Goal: Transaction & Acquisition: Purchase product/service

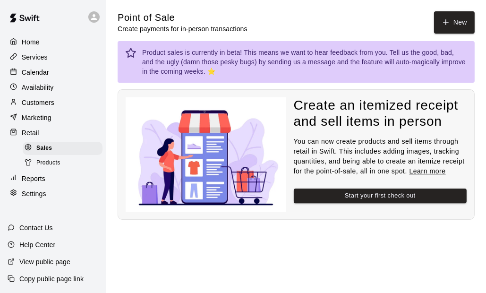
click at [54, 168] on span "Products" at bounding box center [48, 162] width 24 height 9
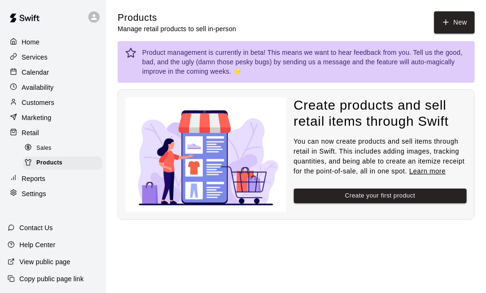
click at [44, 199] on p "Settings" at bounding box center [34, 193] width 25 height 9
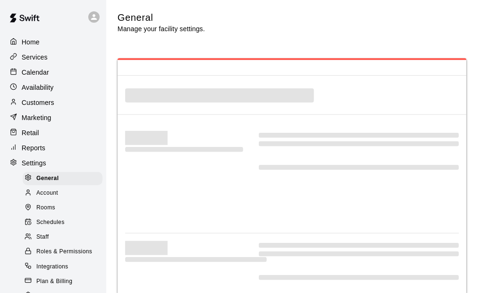
select select "**"
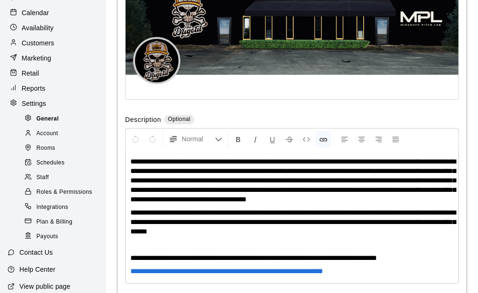
scroll to position [47, 0]
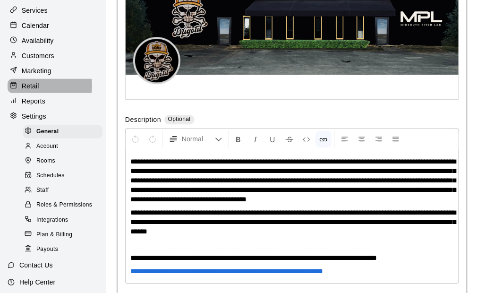
click at [42, 89] on div "Retail" at bounding box center [53, 86] width 91 height 14
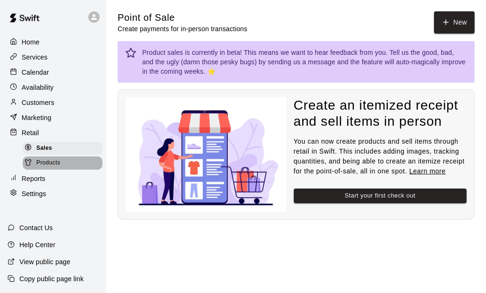
click at [54, 168] on span "Products" at bounding box center [48, 162] width 24 height 9
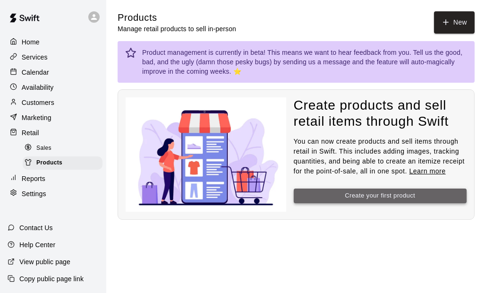
click at [388, 198] on button "Create your first product" at bounding box center [380, 196] width 173 height 15
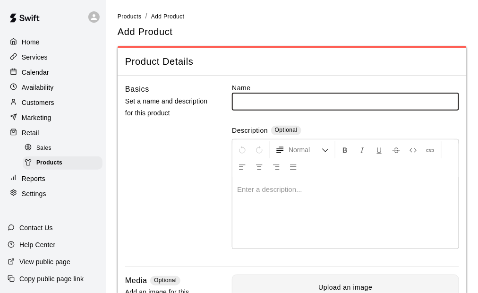
click at [254, 105] on input "text" at bounding box center [345, 101] width 227 height 17
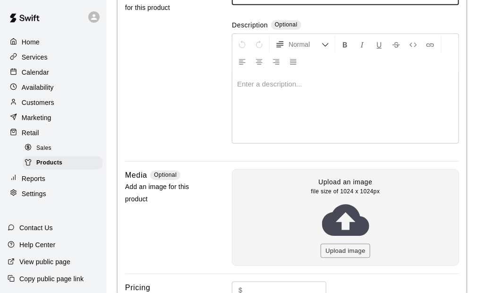
scroll to position [5, 0]
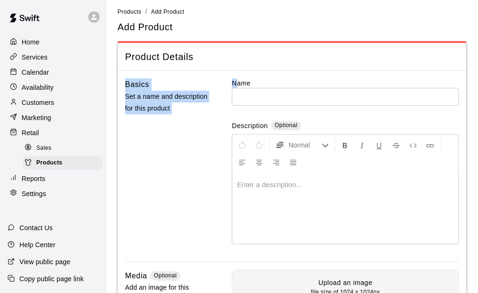
click at [238, 75] on div "Product Details Basics Set a name and description for this product Name ​ Descr…" at bounding box center [292, 281] width 349 height 480
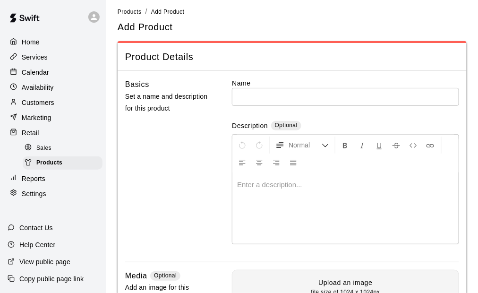
click at [273, 92] on input "text" at bounding box center [345, 96] width 227 height 17
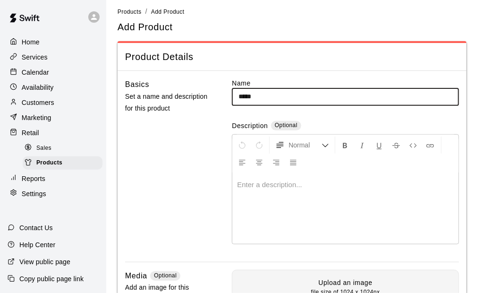
type input "*****"
click at [274, 187] on p at bounding box center [345, 184] width 217 height 9
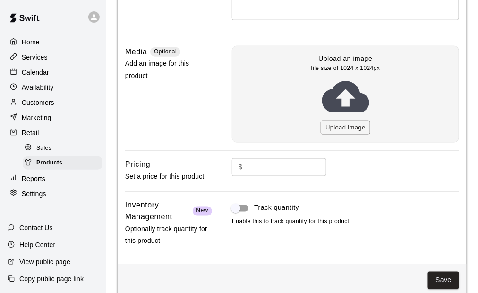
scroll to position [241, 0]
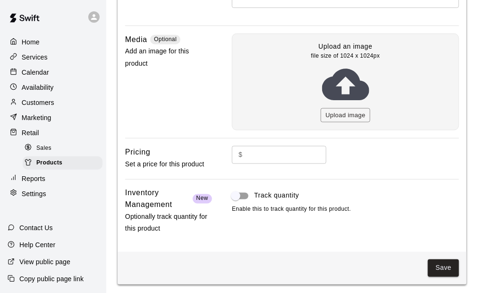
click at [268, 155] on input "text" at bounding box center [287, 154] width 80 height 17
type input "****"
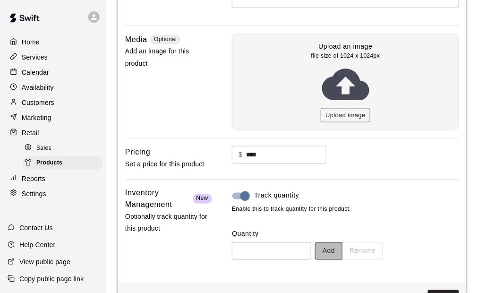
click at [343, 247] on button "Add" at bounding box center [328, 250] width 27 height 17
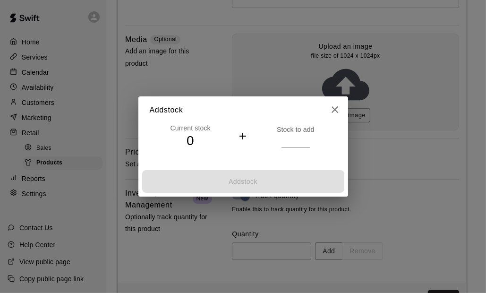
click at [189, 139] on h4 "0" at bounding box center [191, 141] width 82 height 17
click at [294, 139] on input "number" at bounding box center [296, 141] width 28 height 14
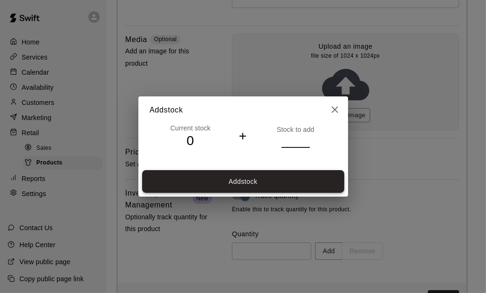
type input "***"
click at [258, 182] on button "Add stock" at bounding box center [243, 181] width 202 height 23
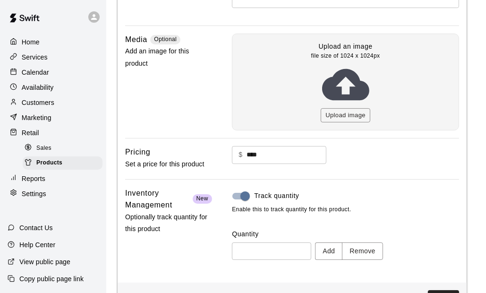
type input "***"
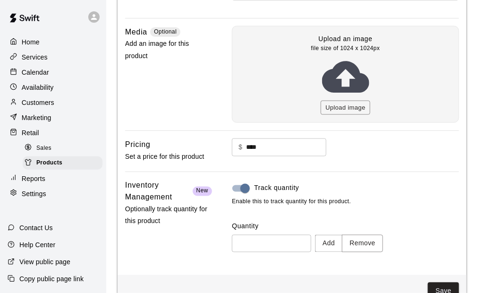
scroll to position [271, 0]
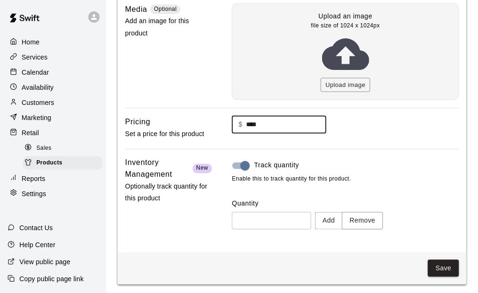
click at [262, 121] on input "****" at bounding box center [287, 124] width 80 height 17
type input "****"
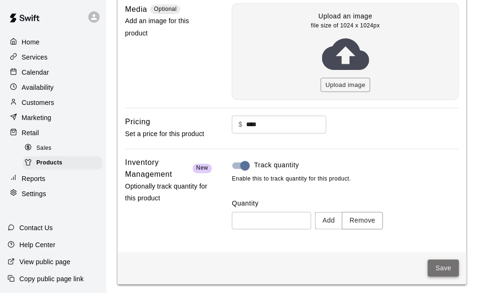
click at [451, 270] on button "Save" at bounding box center [443, 268] width 31 height 17
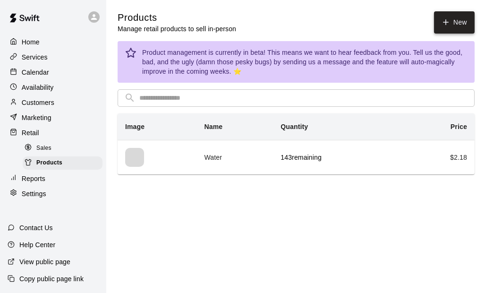
click at [444, 22] on icon at bounding box center [446, 22] width 9 height 9
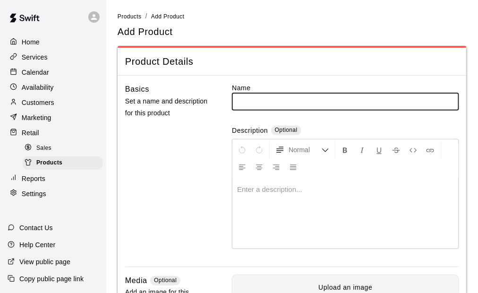
click at [254, 100] on input "text" at bounding box center [345, 101] width 227 height 17
type input "**********"
click at [290, 202] on div at bounding box center [346, 213] width 226 height 71
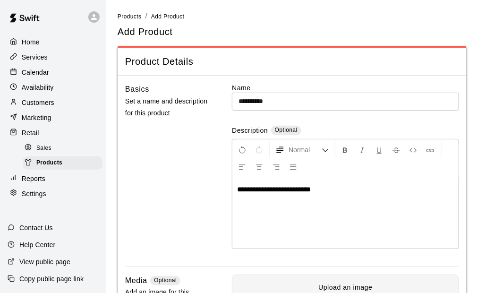
click at [181, 185] on div "Basics Set a name and description for this product" at bounding box center [168, 174] width 87 height 183
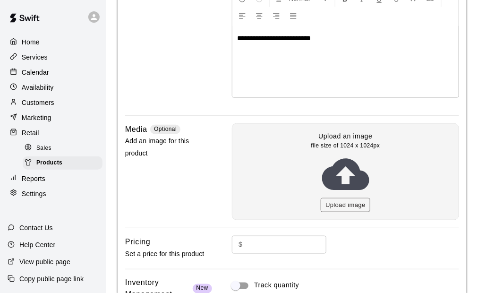
scroll to position [241, 0]
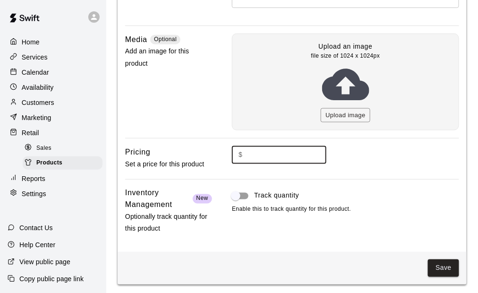
click at [263, 152] on input "text" at bounding box center [287, 154] width 80 height 17
type input "****"
click at [427, 187] on label "Track quantity" at bounding box center [339, 196] width 225 height 18
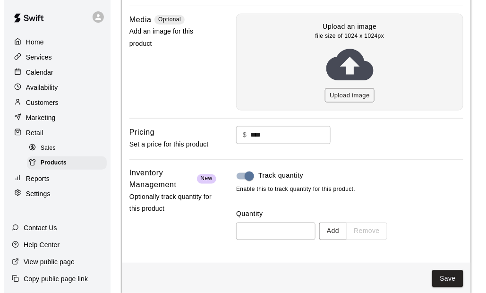
scroll to position [271, 0]
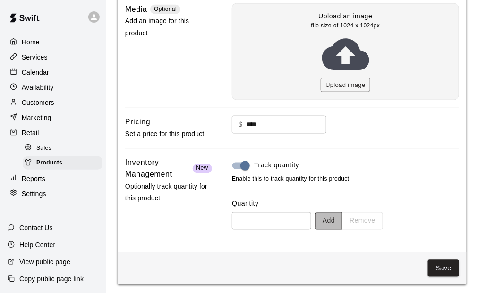
click at [343, 220] on button "Add" at bounding box center [328, 220] width 27 height 17
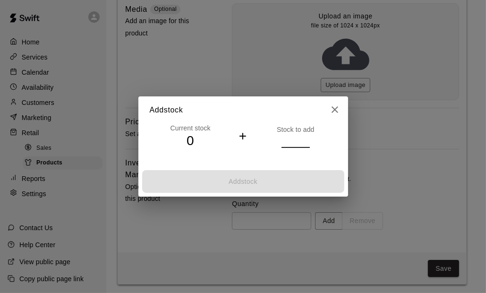
click at [284, 140] on input "number" at bounding box center [296, 141] width 28 height 14
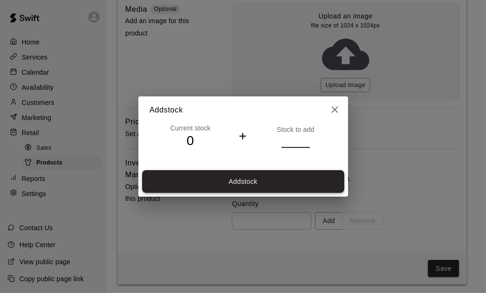
type input "**"
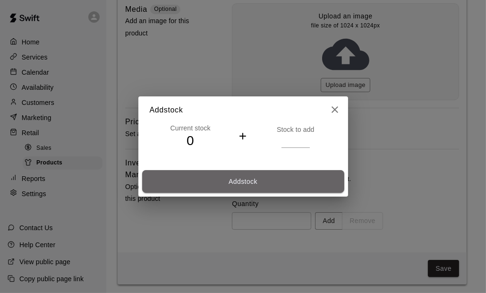
click at [292, 184] on button "Add stock" at bounding box center [243, 181] width 202 height 23
type input "**"
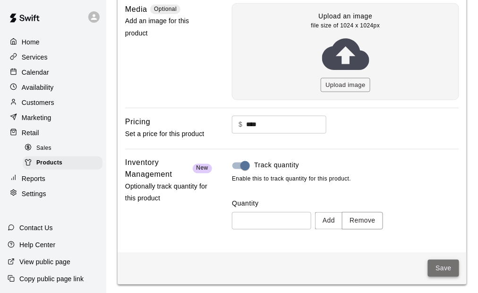
click at [445, 264] on button "Save" at bounding box center [443, 268] width 31 height 17
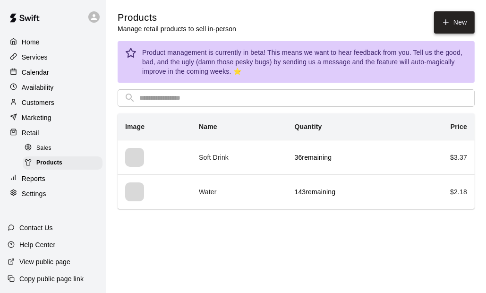
click at [458, 22] on link "New" at bounding box center [454, 22] width 41 height 22
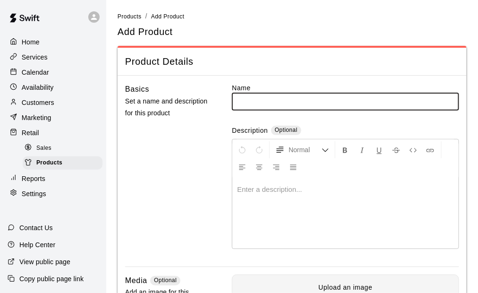
click at [280, 103] on input "text" at bounding box center [345, 101] width 227 height 17
type input "**********"
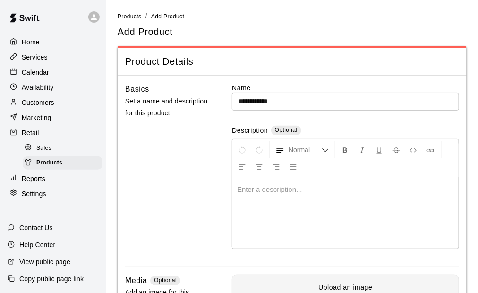
click at [263, 199] on div at bounding box center [346, 213] width 226 height 71
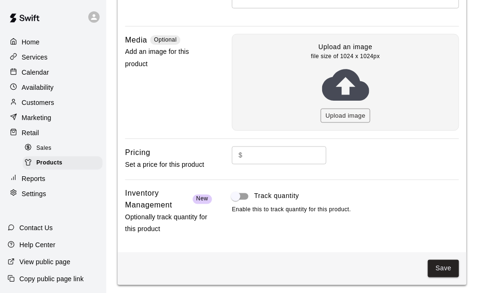
scroll to position [241, 0]
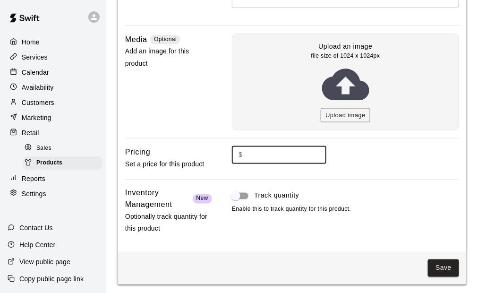
click at [260, 155] on input "text" at bounding box center [287, 154] width 80 height 17
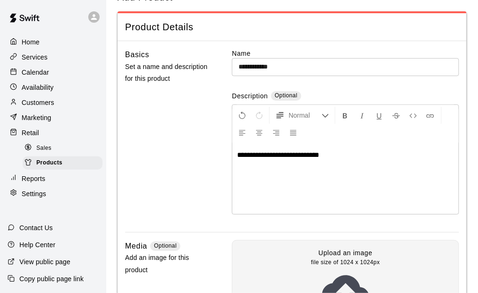
scroll to position [47, 0]
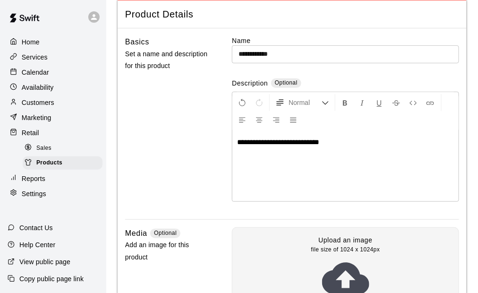
drag, startPoint x: 339, startPoint y: 142, endPoint x: 339, endPoint y: 149, distance: 7.1
click at [320, 142] on span "**********" at bounding box center [278, 141] width 82 height 7
click at [340, 168] on div "**********" at bounding box center [346, 165] width 226 height 71
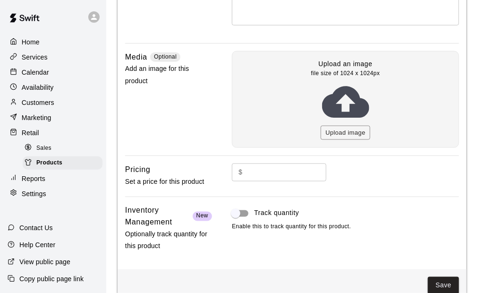
scroll to position [236, 0]
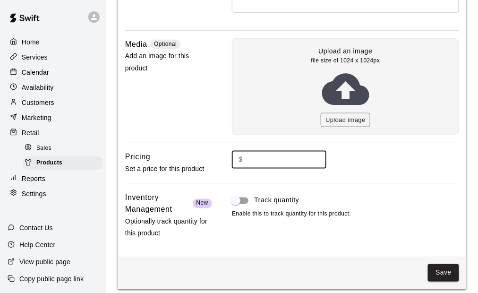
click at [273, 158] on input "text" at bounding box center [287, 159] width 80 height 17
type input "****"
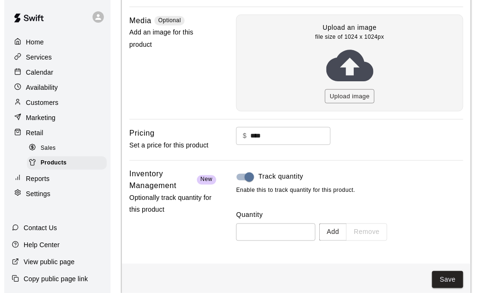
scroll to position [271, 0]
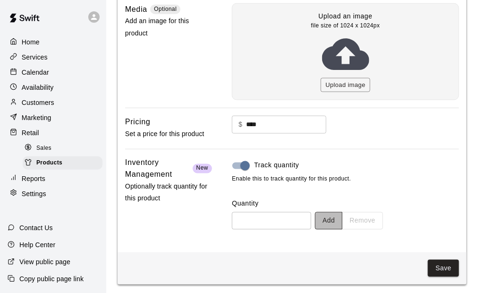
click at [340, 220] on button "Add" at bounding box center [328, 220] width 27 height 17
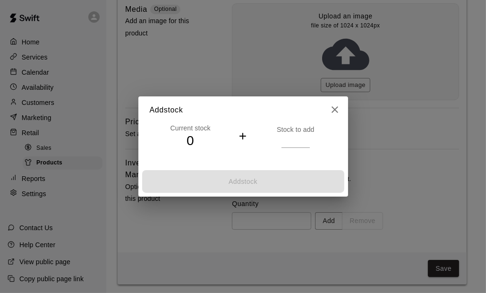
click at [293, 147] on input "number" at bounding box center [296, 141] width 28 height 14
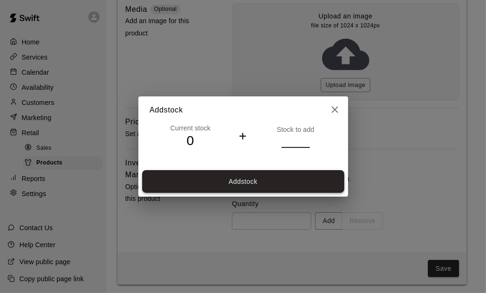
type input "**"
click at [268, 187] on button "Add stock" at bounding box center [243, 181] width 202 height 23
type input "**"
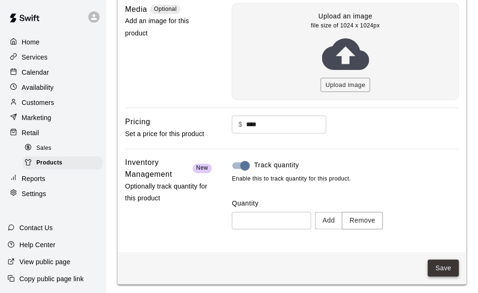
click at [447, 269] on button "Save" at bounding box center [443, 268] width 31 height 17
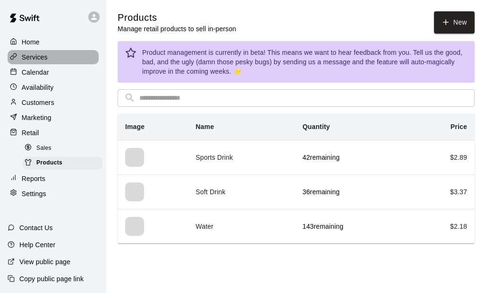
click at [40, 61] on p "Services" at bounding box center [35, 56] width 26 height 9
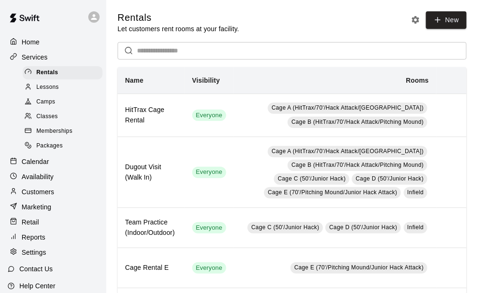
click at [52, 151] on span "Packages" at bounding box center [49, 145] width 26 height 9
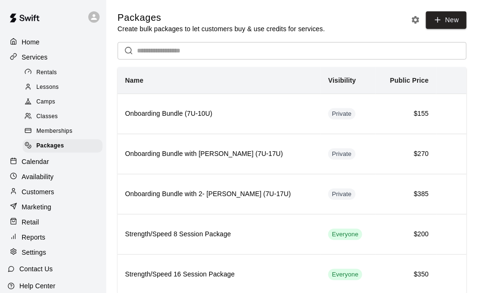
click at [45, 227] on div "Retail" at bounding box center [53, 222] width 91 height 14
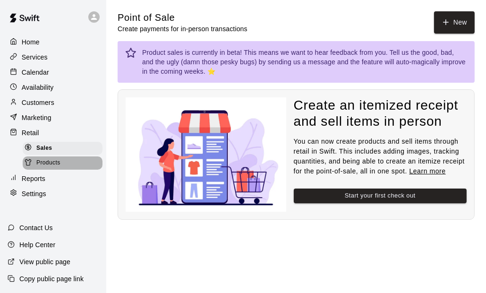
click at [53, 162] on div "Products" at bounding box center [63, 162] width 80 height 13
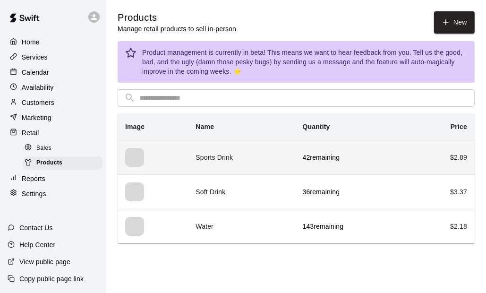
click at [275, 152] on td "Sports Drink" at bounding box center [241, 157] width 107 height 35
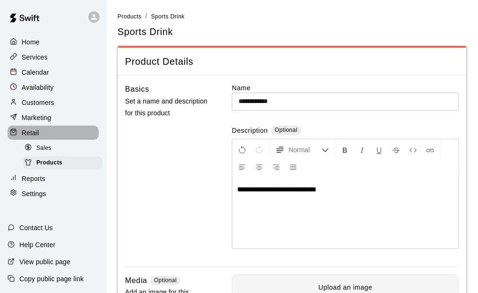
click at [28, 134] on p "Retail" at bounding box center [30, 132] width 17 height 9
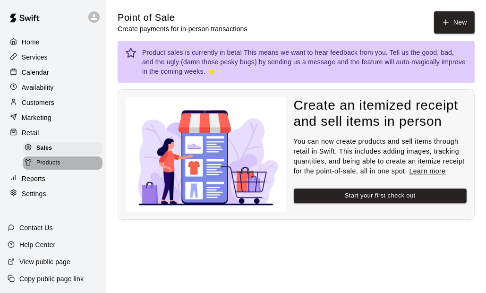
click at [38, 168] on span "Products" at bounding box center [48, 162] width 24 height 9
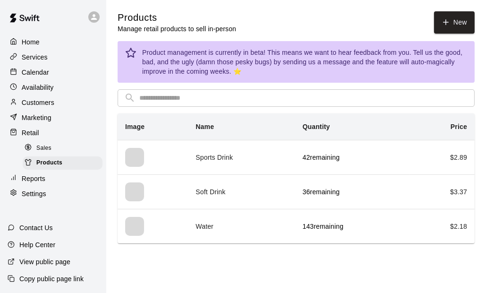
click at [32, 137] on p "Retail" at bounding box center [30, 132] width 17 height 9
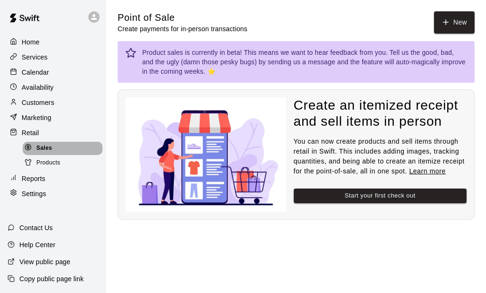
click at [52, 153] on span "Sales" at bounding box center [44, 148] width 16 height 9
click at [54, 153] on div "Sales" at bounding box center [63, 148] width 80 height 13
click at [413, 192] on button "Start your first check out" at bounding box center [380, 196] width 173 height 15
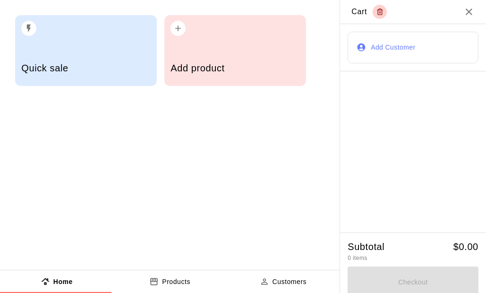
click at [85, 65] on h5 "Quick sale" at bounding box center [85, 68] width 129 height 13
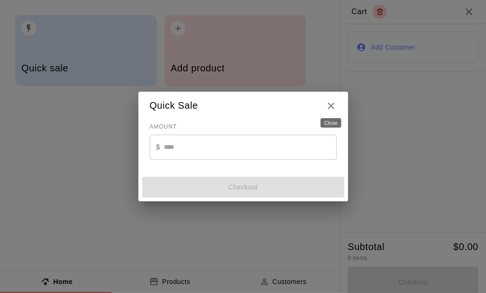
click at [333, 107] on icon "Close" at bounding box center [331, 106] width 7 height 7
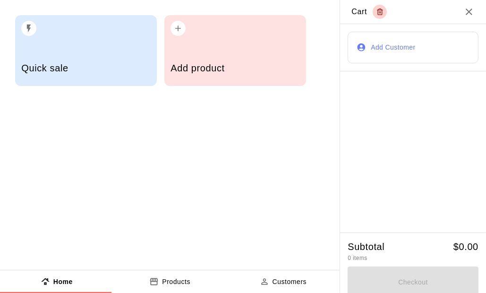
click at [238, 66] on h5 "Add product" at bounding box center [235, 68] width 129 height 13
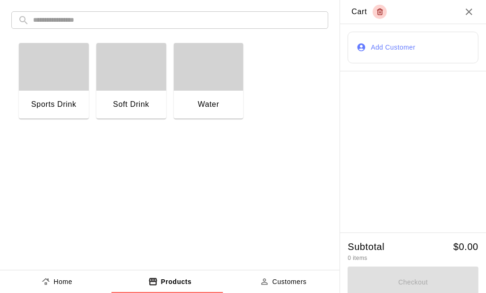
click at [71, 102] on div "Sports Drink" at bounding box center [53, 104] width 45 height 12
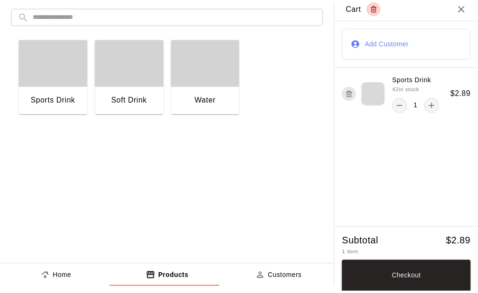
scroll to position [6, 0]
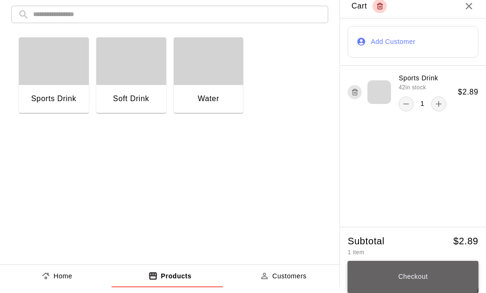
click at [403, 273] on button "Checkout" at bounding box center [413, 277] width 131 height 32
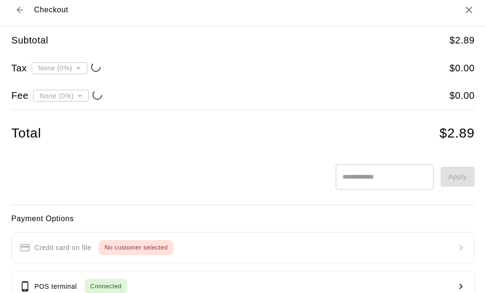
type input "**********"
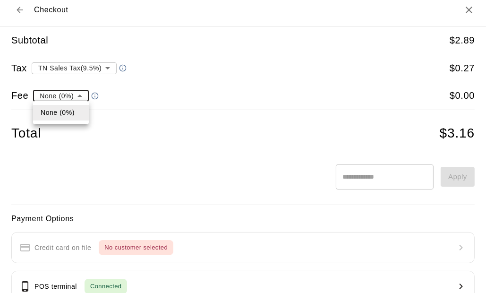
click at [61, 93] on body "**********" at bounding box center [243, 123] width 486 height 246
click at [138, 80] on div at bounding box center [243, 146] width 486 height 293
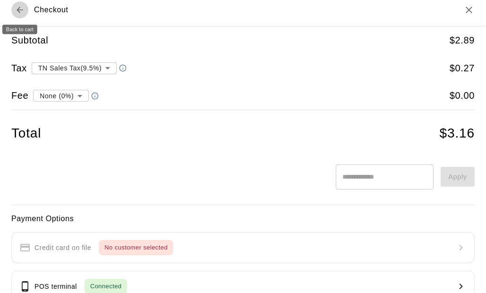
click at [17, 10] on icon "Back to cart" at bounding box center [19, 9] width 9 height 9
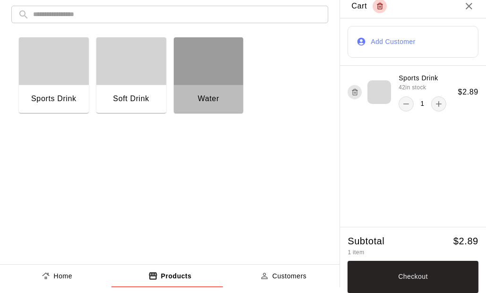
click at [220, 94] on div "Water" at bounding box center [209, 100] width 70 height 30
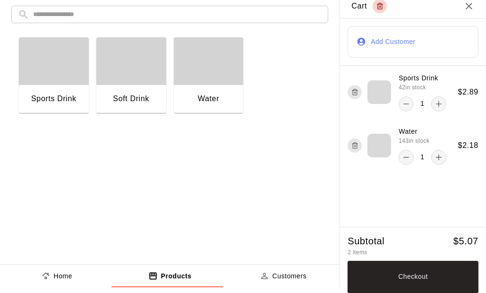
click at [402, 155] on icon "remove" at bounding box center [406, 157] width 9 height 9
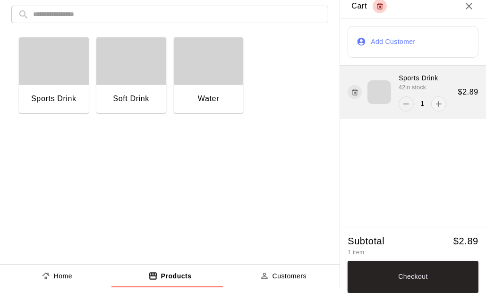
click at [402, 106] on icon "remove" at bounding box center [406, 103] width 9 height 9
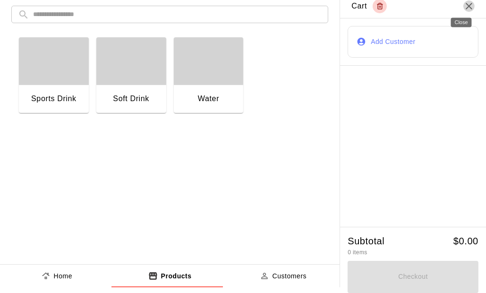
drag, startPoint x: 461, startPoint y: 1, endPoint x: 455, endPoint y: 13, distance: 13.3
click at [464, 1] on icon "Close" at bounding box center [469, 5] width 11 height 11
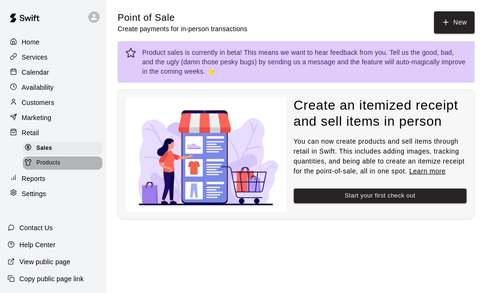
click at [49, 164] on span "Products" at bounding box center [48, 162] width 24 height 9
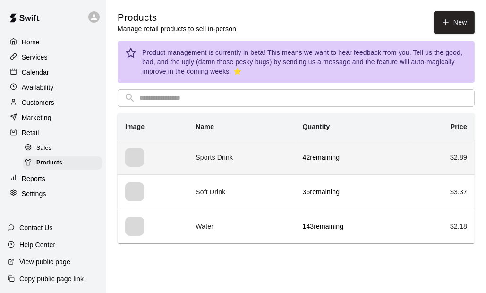
click at [386, 158] on p "42 remaining" at bounding box center [352, 157] width 99 height 9
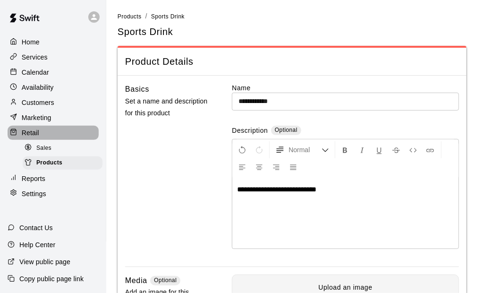
click at [36, 136] on p "Retail" at bounding box center [30, 132] width 17 height 9
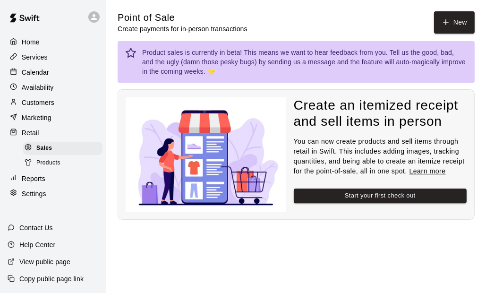
click at [59, 166] on span "Products" at bounding box center [48, 162] width 24 height 9
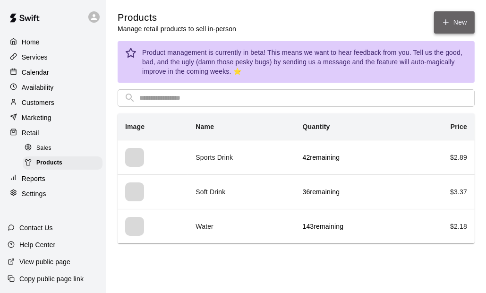
click at [458, 15] on link "New" at bounding box center [454, 22] width 41 height 22
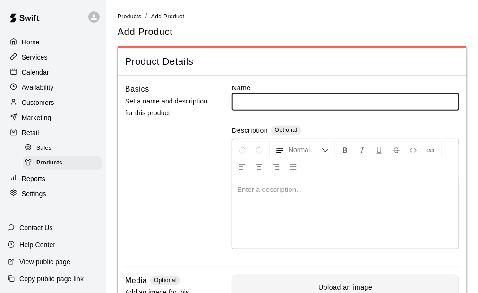
click at [280, 106] on input "text" at bounding box center [345, 101] width 227 height 17
type input "**********"
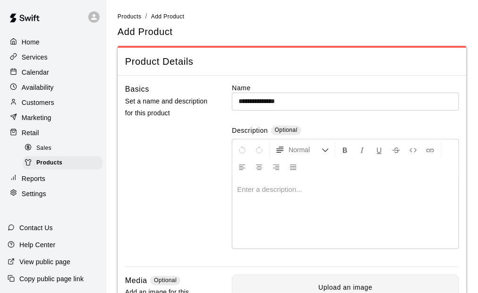
click at [284, 190] on p at bounding box center [345, 189] width 217 height 9
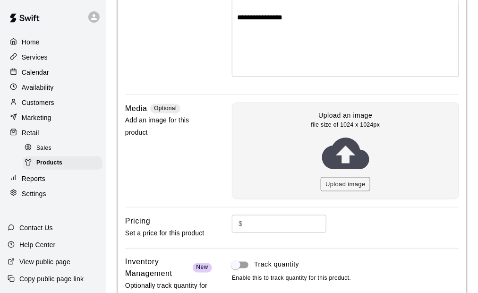
scroll to position [236, 0]
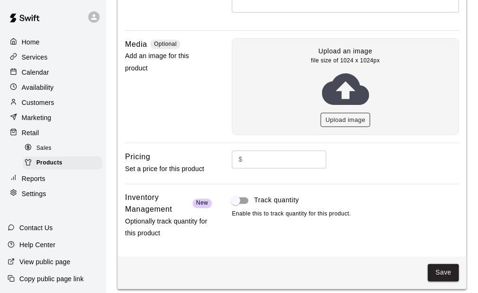
click at [341, 118] on button "Upload image" at bounding box center [346, 120] width 50 height 15
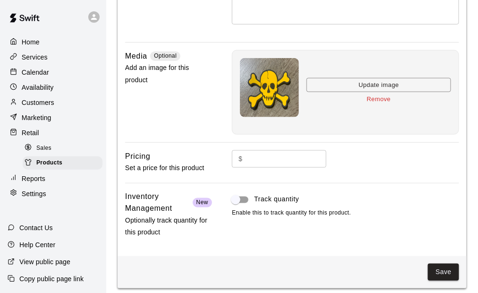
scroll to position [229, 0]
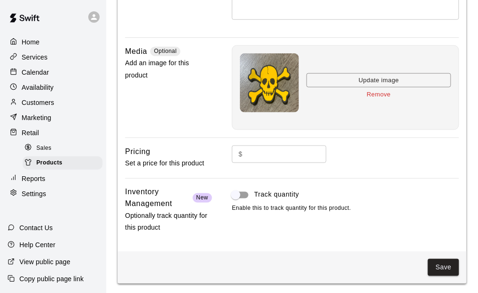
click at [260, 155] on input "text" at bounding box center [287, 154] width 80 height 17
type input "****"
click at [368, 152] on div "$ **** ​" at bounding box center [345, 154] width 227 height 17
click at [447, 267] on button "Save" at bounding box center [443, 267] width 31 height 17
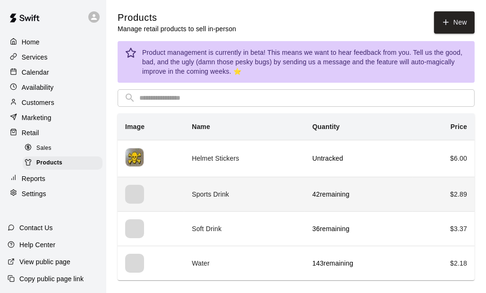
click at [199, 197] on td "Sports Drink" at bounding box center [244, 194] width 121 height 35
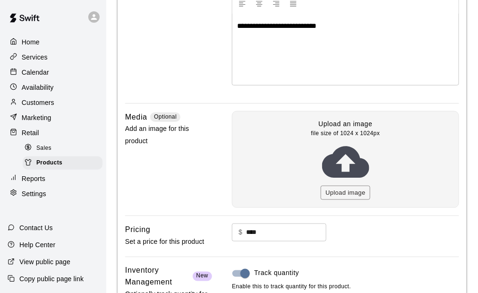
scroll to position [189, 0]
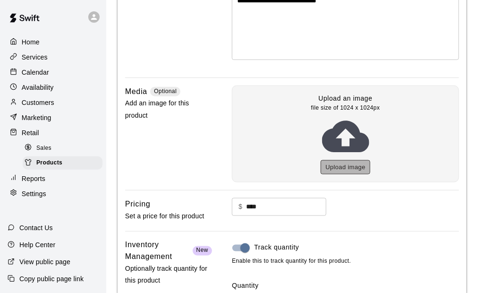
click at [352, 167] on button "Upload image" at bounding box center [346, 167] width 50 height 15
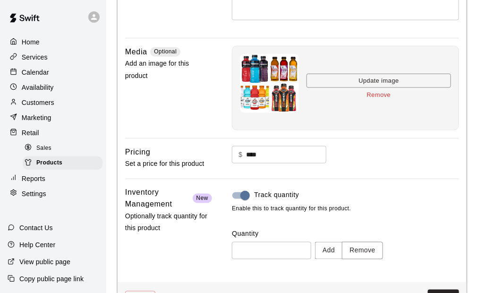
scroll to position [260, 0]
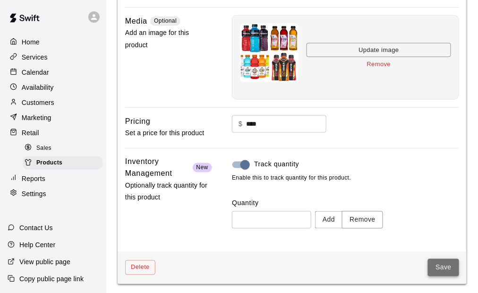
click at [441, 262] on button "Save" at bounding box center [443, 267] width 31 height 17
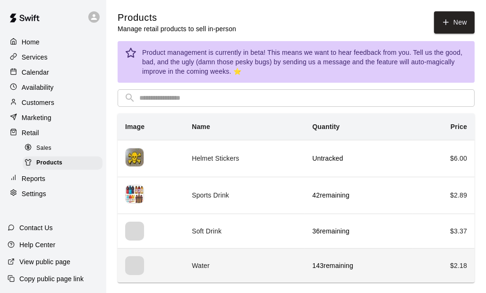
click at [134, 267] on div "simple table" at bounding box center [134, 265] width 19 height 19
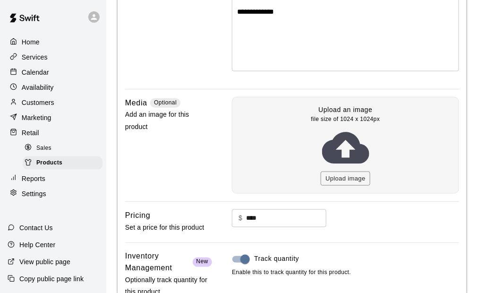
scroll to position [189, 0]
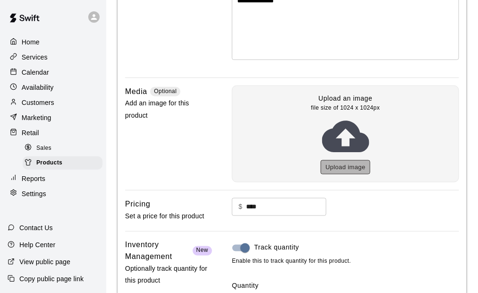
click at [350, 166] on button "Upload image" at bounding box center [346, 167] width 50 height 15
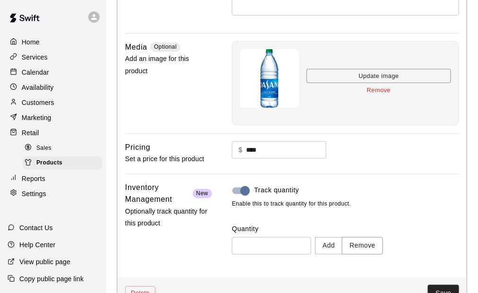
scroll to position [260, 0]
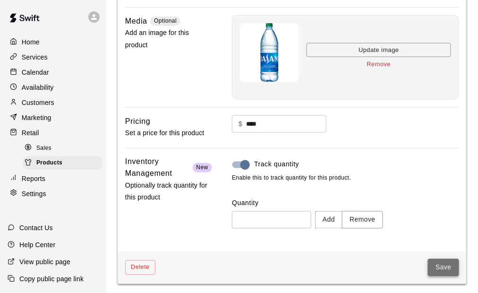
click at [442, 265] on button "Save" at bounding box center [443, 267] width 31 height 17
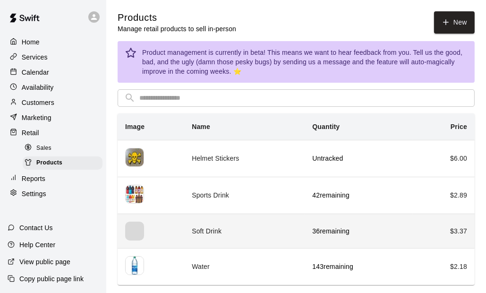
click at [178, 233] on th "simple table" at bounding box center [151, 231] width 67 height 35
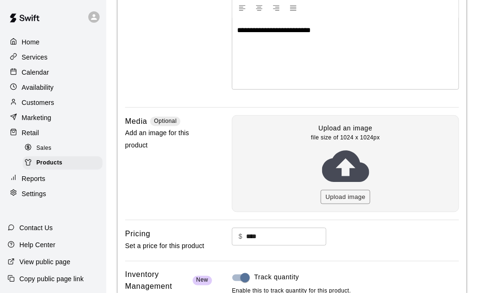
scroll to position [189, 0]
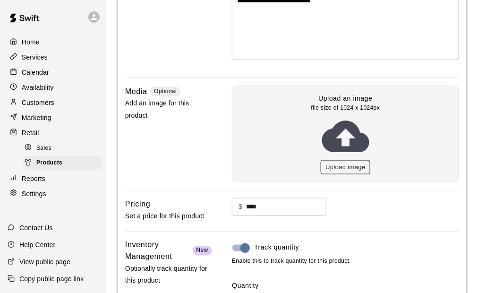
click at [344, 162] on button "Upload image" at bounding box center [346, 167] width 50 height 15
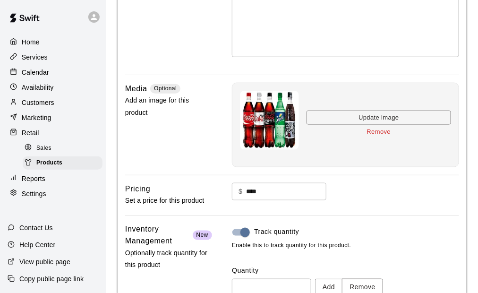
scroll to position [260, 0]
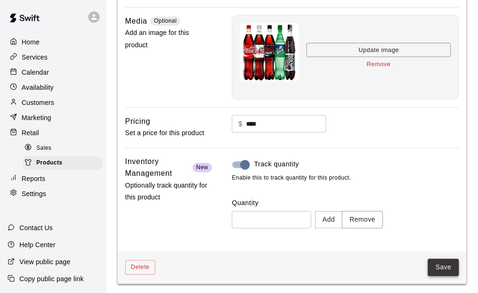
click at [441, 267] on button "Save" at bounding box center [443, 267] width 31 height 17
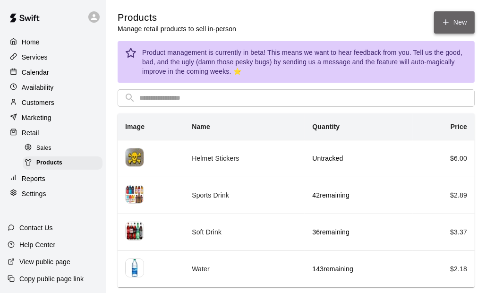
click at [449, 23] on icon at bounding box center [446, 22] width 9 height 9
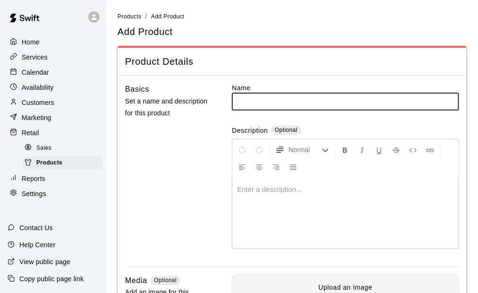
click at [262, 102] on input "text" at bounding box center [345, 101] width 227 height 17
type input "**********"
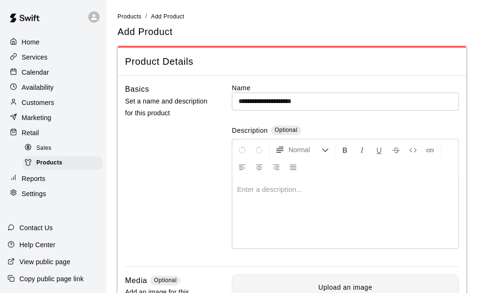
click at [270, 185] on p at bounding box center [345, 189] width 217 height 9
click at [208, 188] on div "Basics Set a name and description for this product" at bounding box center [168, 174] width 87 height 183
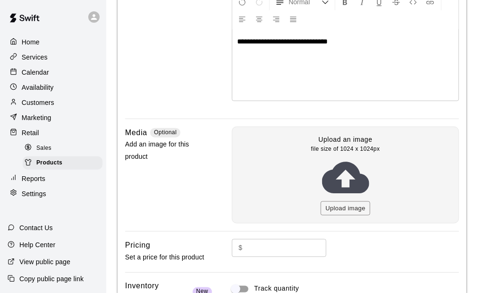
scroll to position [189, 0]
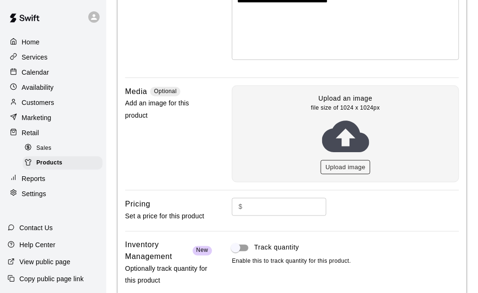
click at [347, 164] on button "Upload image" at bounding box center [346, 167] width 50 height 15
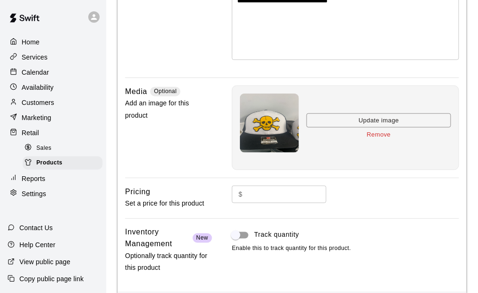
click at [248, 194] on input "text" at bounding box center [287, 194] width 80 height 17
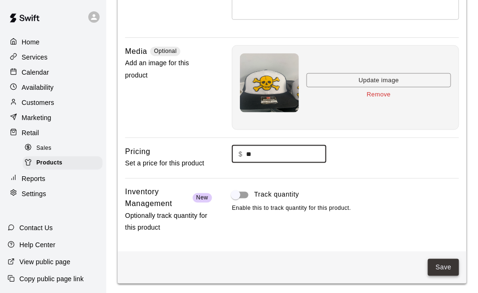
type input "**"
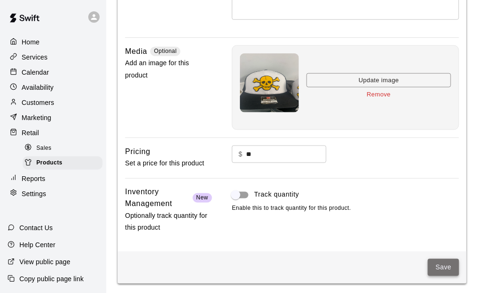
click at [439, 260] on button "Save" at bounding box center [443, 267] width 31 height 17
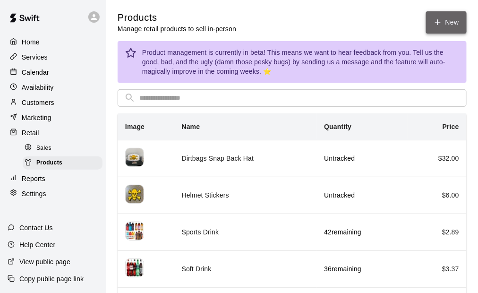
click at [444, 22] on link "New" at bounding box center [446, 22] width 41 height 22
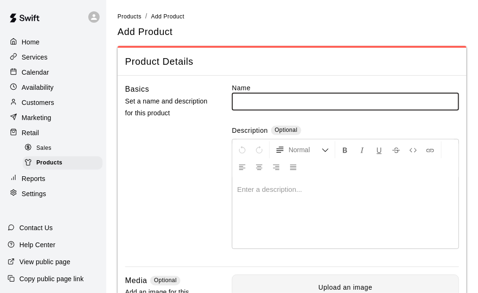
click at [301, 101] on input "text" at bounding box center [345, 101] width 227 height 17
type input "**********"
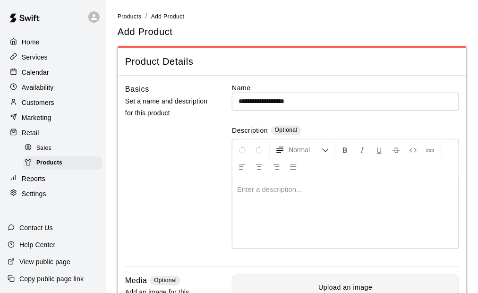
click at [277, 185] on p at bounding box center [345, 189] width 217 height 9
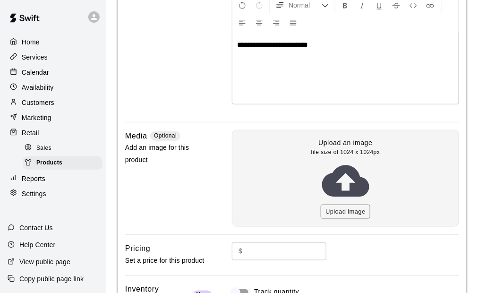
scroll to position [189, 0]
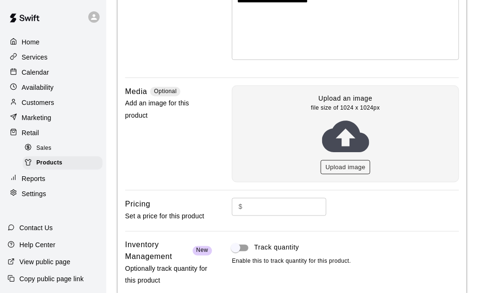
click at [337, 163] on button "Upload image" at bounding box center [346, 167] width 50 height 15
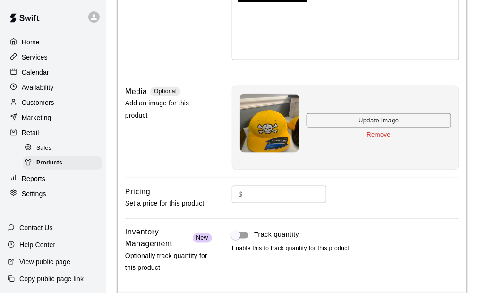
click at [263, 192] on input "text" at bounding box center [287, 194] width 80 height 17
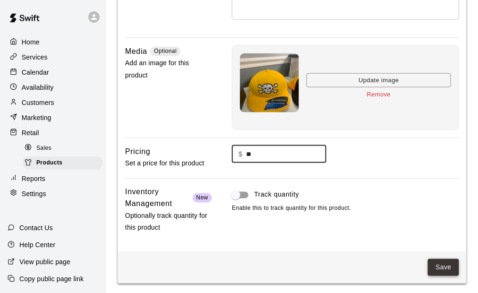
type input "**"
click at [440, 260] on button "Save" at bounding box center [443, 267] width 31 height 17
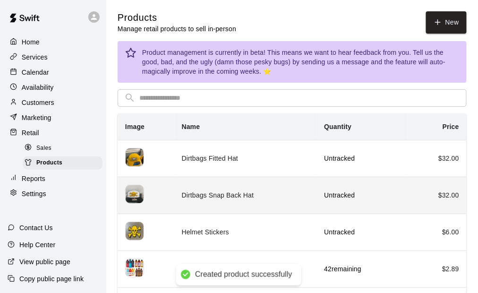
click at [424, 195] on td "$ 32.00" at bounding box center [437, 195] width 59 height 37
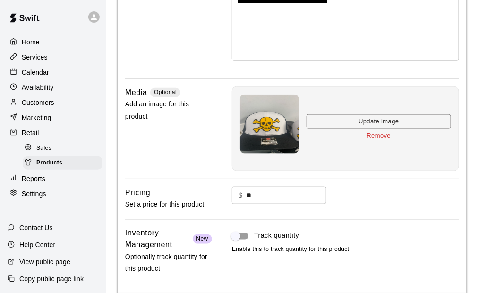
scroll to position [189, 0]
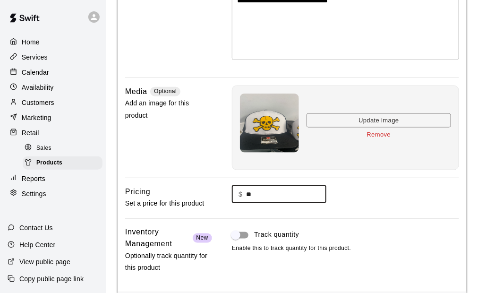
drag, startPoint x: 269, startPoint y: 198, endPoint x: 231, endPoint y: 212, distance: 41.4
click at [218, 213] on div "Pricing Set a price for this product $ ** ​" at bounding box center [292, 202] width 334 height 33
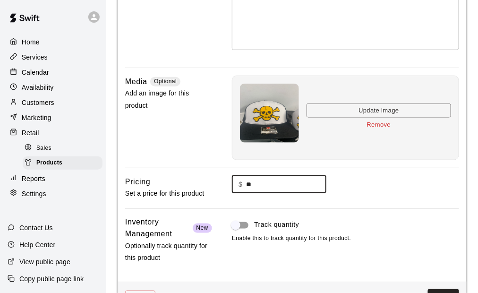
scroll to position [229, 0]
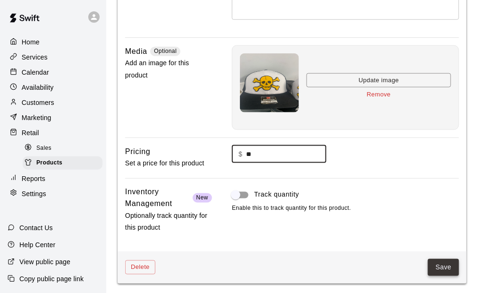
type input "**"
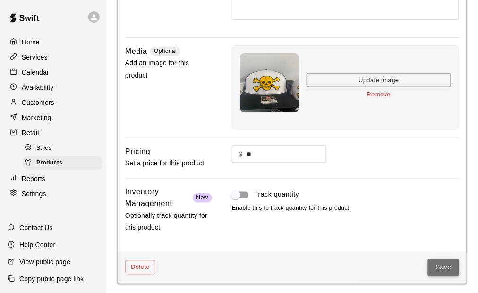
click at [434, 266] on button "Save" at bounding box center [443, 267] width 31 height 17
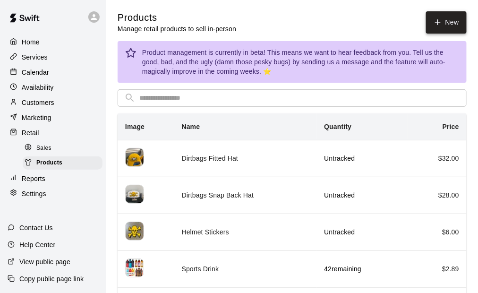
click at [460, 11] on link "New" at bounding box center [446, 22] width 41 height 22
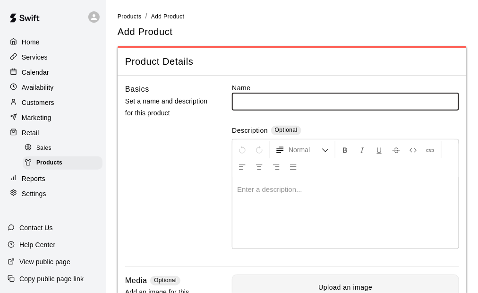
click at [276, 97] on input "text" at bounding box center [345, 101] width 227 height 17
type input "**********"
click at [265, 187] on p at bounding box center [345, 189] width 217 height 9
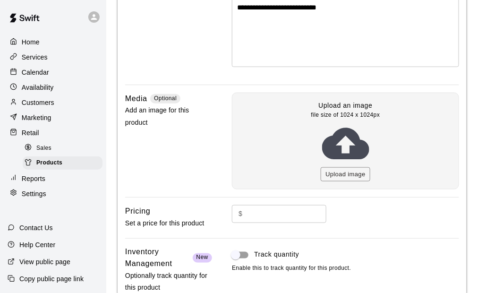
scroll to position [189, 0]
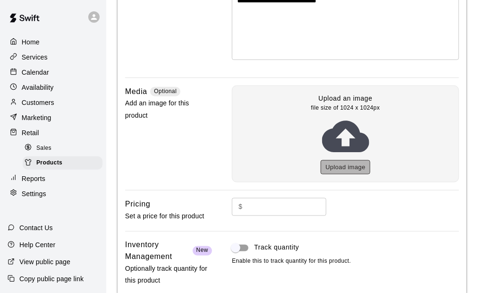
click at [334, 168] on button "Upload image" at bounding box center [346, 167] width 50 height 15
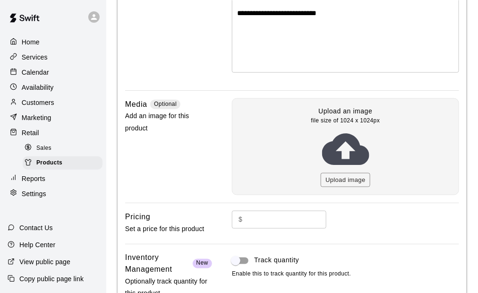
scroll to position [194, 0]
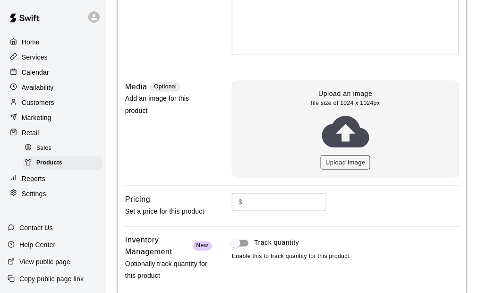
click at [343, 162] on button "Upload image" at bounding box center [346, 163] width 50 height 15
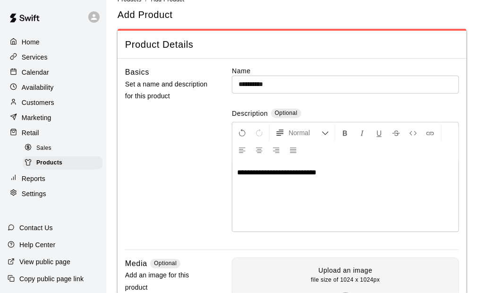
scroll to position [0, 0]
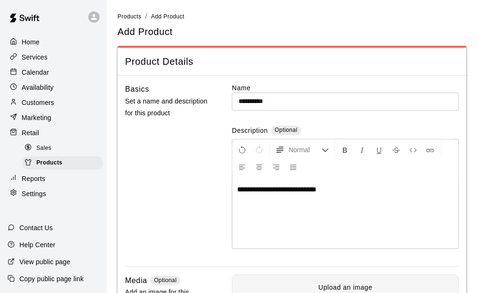
click at [196, 179] on div "Basics Set a name and description for this product" at bounding box center [168, 174] width 87 height 183
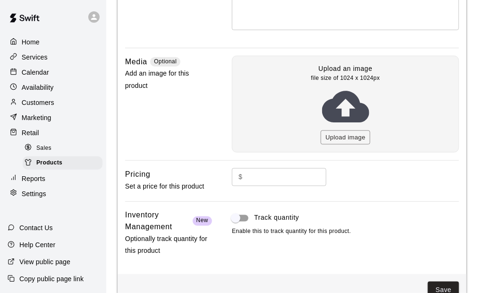
scroll to position [241, 0]
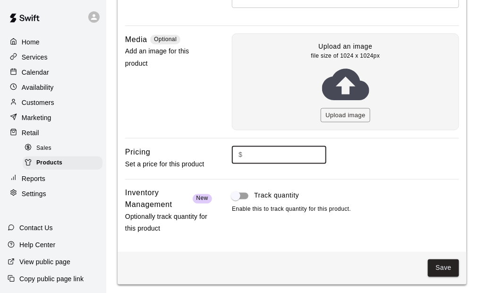
click at [270, 157] on input "text" at bounding box center [287, 154] width 80 height 17
type input "**"
drag, startPoint x: 380, startPoint y: 140, endPoint x: 385, endPoint y: 133, distance: 8.5
click at [382, 140] on div "**********" at bounding box center [292, 43] width 349 height 417
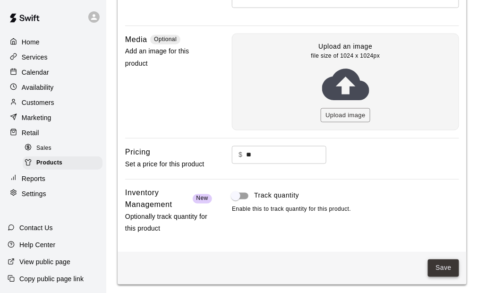
click at [447, 264] on button "Save" at bounding box center [443, 268] width 31 height 17
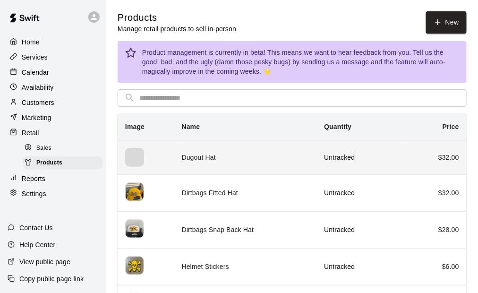
click at [193, 158] on td "Dugout Hat" at bounding box center [245, 157] width 143 height 35
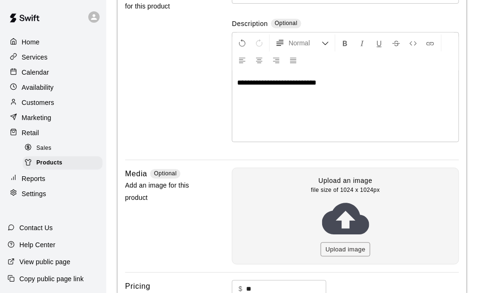
scroll to position [189, 0]
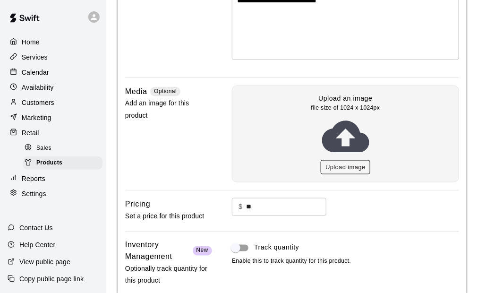
click at [333, 162] on button "Upload image" at bounding box center [346, 167] width 50 height 15
click at [58, 165] on span "Products" at bounding box center [49, 162] width 26 height 9
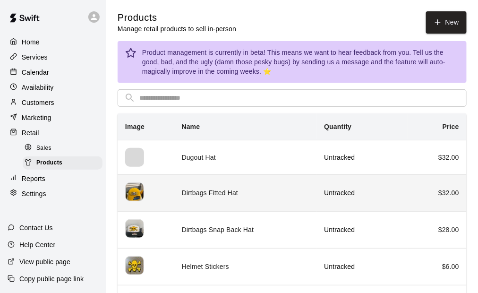
click at [212, 197] on td "Dirtbags Fitted Hat" at bounding box center [245, 192] width 143 height 37
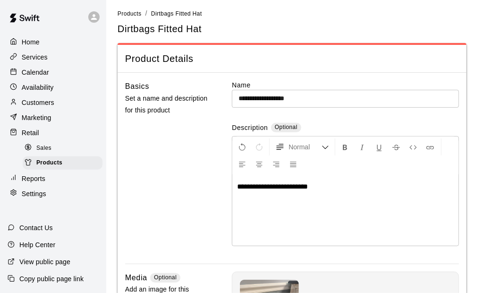
scroll to position [142, 0]
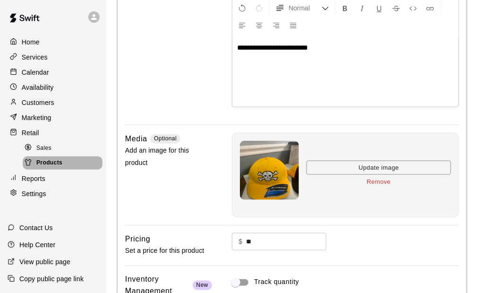
click at [63, 162] on div "Products" at bounding box center [63, 162] width 80 height 13
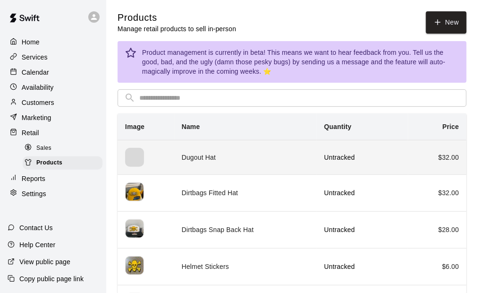
click at [324, 157] on p "Untracked" at bounding box center [362, 157] width 77 height 9
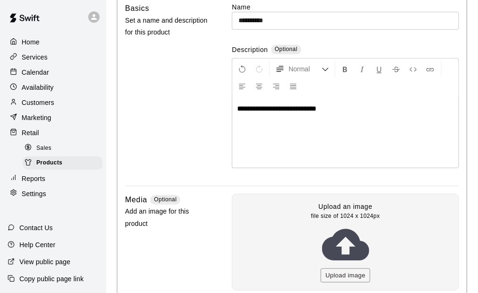
scroll to position [142, 0]
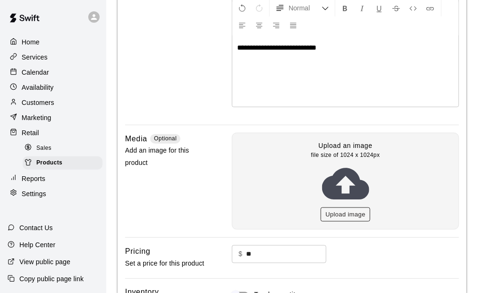
click at [346, 212] on button "Upload image" at bounding box center [346, 215] width 50 height 15
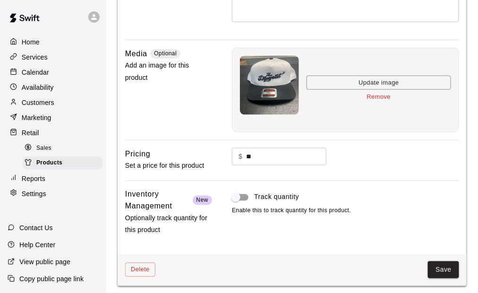
scroll to position [229, 0]
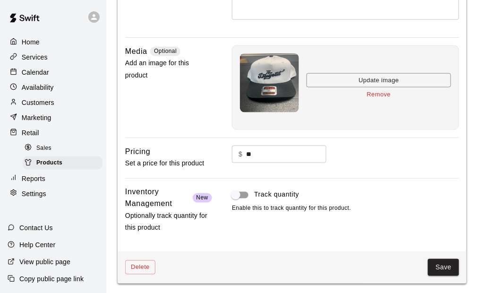
click at [450, 260] on button "Save" at bounding box center [443, 267] width 31 height 17
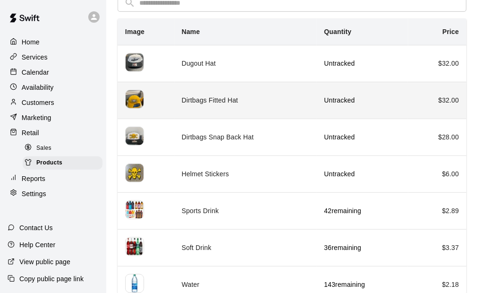
scroll to position [108, 0]
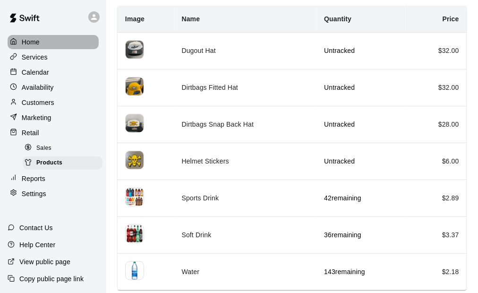
click at [43, 45] on div "Home" at bounding box center [53, 42] width 91 height 14
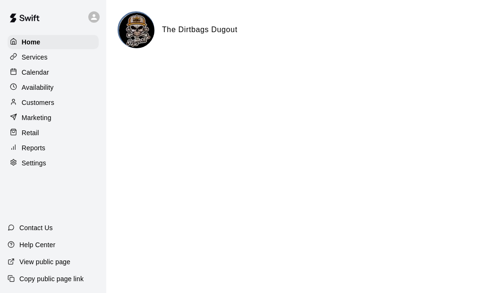
click at [54, 104] on div "Customers" at bounding box center [53, 102] width 91 height 14
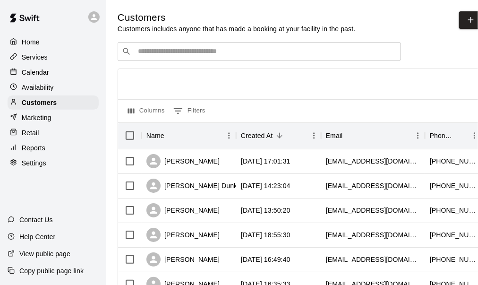
click at [39, 165] on p "Settings" at bounding box center [34, 162] width 25 height 9
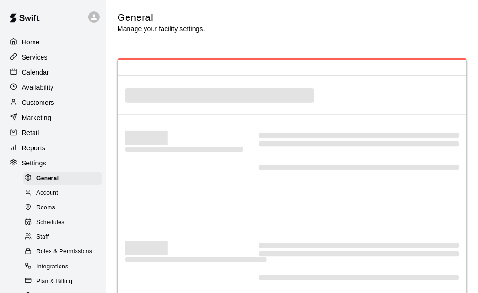
select select "**"
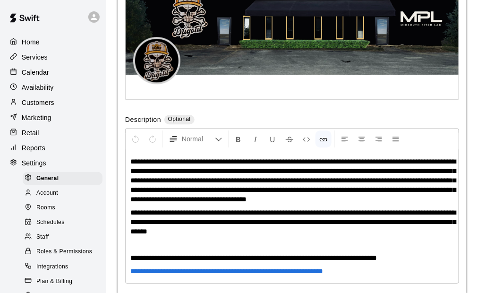
scroll to position [94, 0]
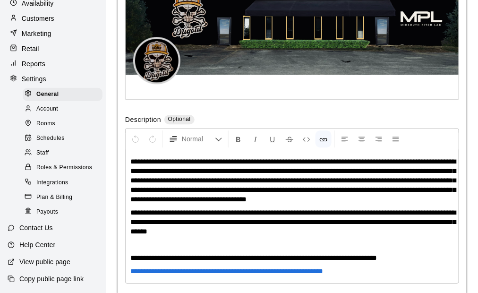
click at [42, 213] on span "Payouts" at bounding box center [47, 212] width 22 height 9
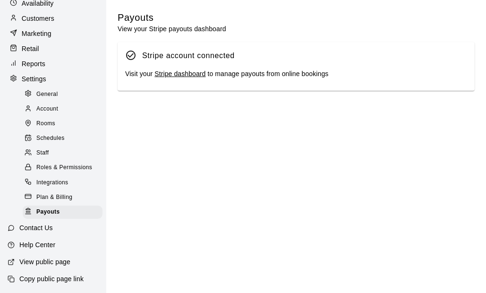
click at [177, 75] on link "Stripe dashboard" at bounding box center [180, 74] width 51 height 8
click at [28, 44] on p "Retail" at bounding box center [30, 48] width 17 height 9
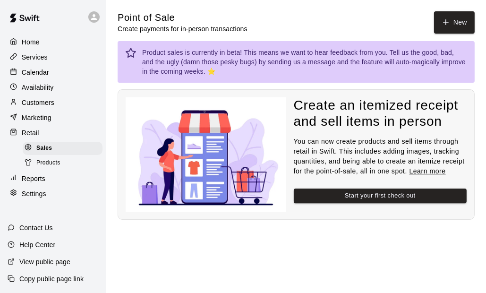
click at [50, 164] on span "Products" at bounding box center [48, 162] width 24 height 9
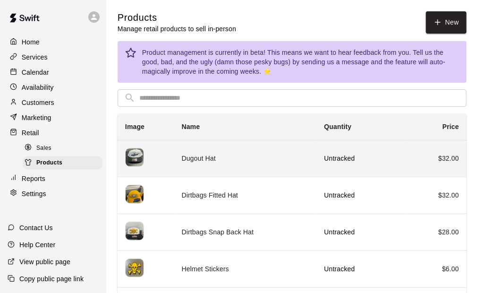
click at [256, 165] on td "Dugout Hat" at bounding box center [245, 158] width 143 height 37
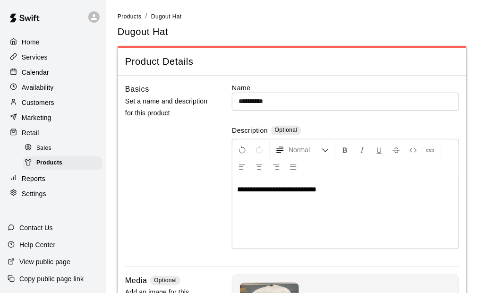
scroll to position [229, 0]
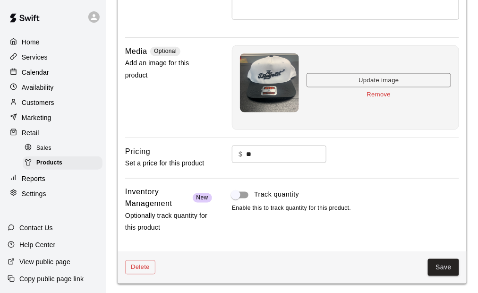
click at [267, 151] on input "**" at bounding box center [287, 154] width 80 height 17
drag, startPoint x: 246, startPoint y: 150, endPoint x: 265, endPoint y: 156, distance: 20.2
click at [265, 156] on div "$ ** ​" at bounding box center [279, 154] width 95 height 17
click at [267, 155] on input "**" at bounding box center [287, 154] width 80 height 17
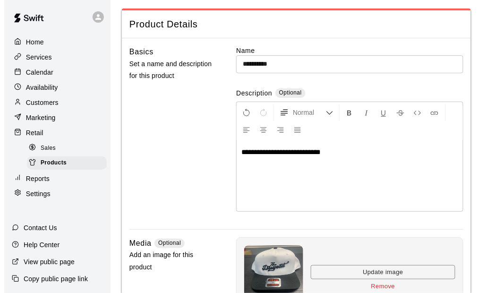
scroll to position [0, 0]
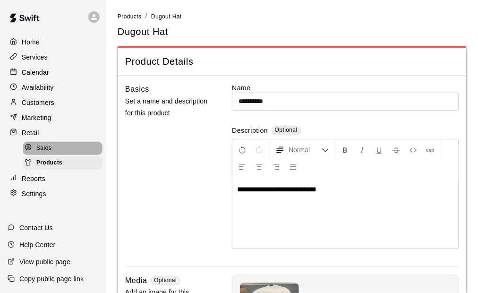
click at [42, 153] on span "Sales" at bounding box center [43, 148] width 15 height 9
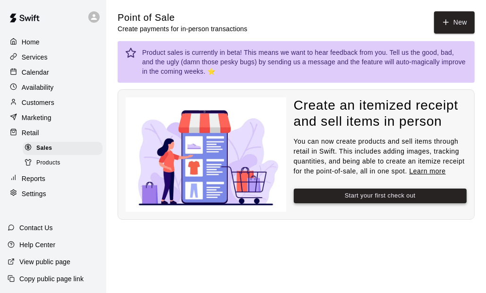
click at [349, 192] on button "Start your first check out" at bounding box center [380, 196] width 173 height 15
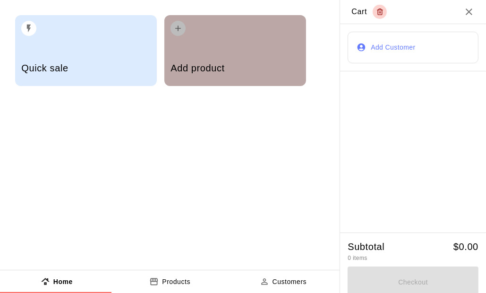
click at [200, 51] on div "Add product" at bounding box center [235, 50] width 142 height 71
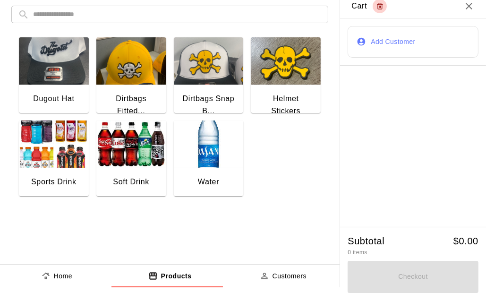
scroll to position [6, 0]
click at [285, 278] on p "Customers" at bounding box center [290, 276] width 35 height 10
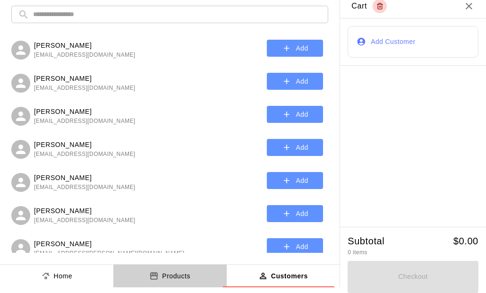
click at [171, 273] on p "Products" at bounding box center [176, 276] width 28 height 10
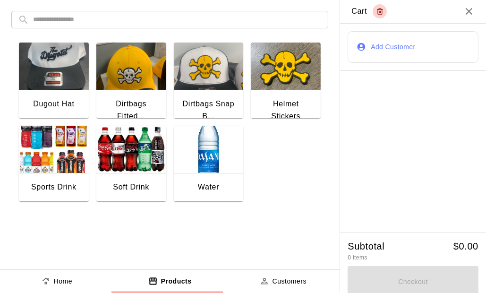
scroll to position [0, 0]
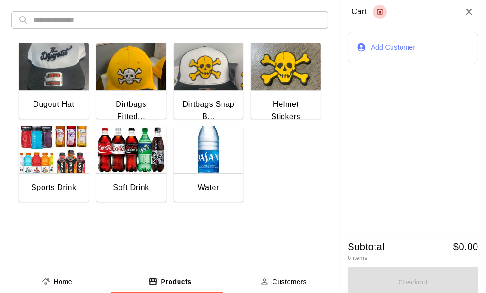
click at [370, 50] on button "Add Customer" at bounding box center [413, 48] width 131 height 32
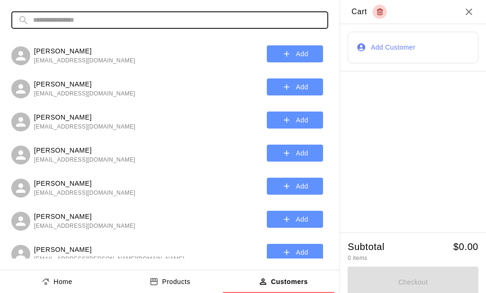
click at [68, 22] on input "text" at bounding box center [177, 19] width 289 height 17
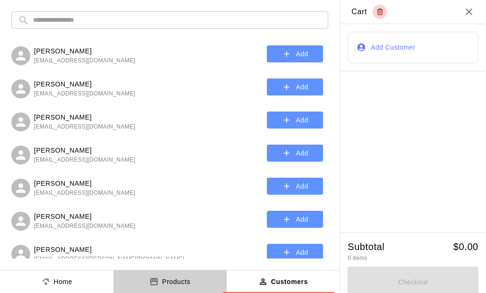
click at [182, 279] on p "Products" at bounding box center [176, 282] width 28 height 10
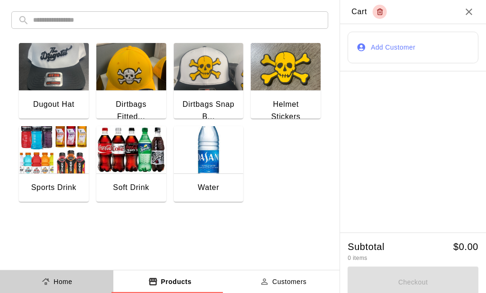
click at [62, 286] on p "Home" at bounding box center [63, 282] width 19 height 10
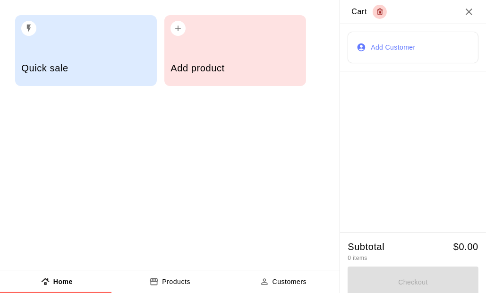
click at [75, 49] on div "Quick sale" at bounding box center [86, 50] width 142 height 71
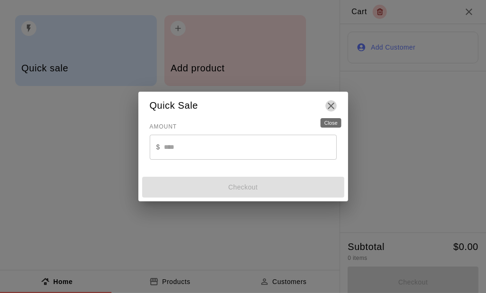
click at [331, 107] on icon "Close" at bounding box center [331, 105] width 11 height 11
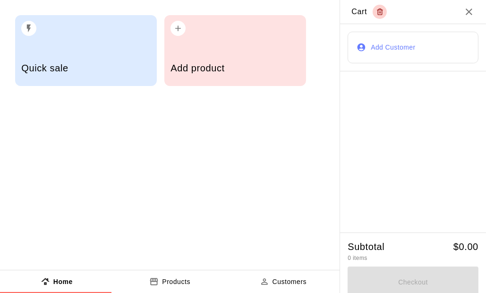
scroll to position [6, 0]
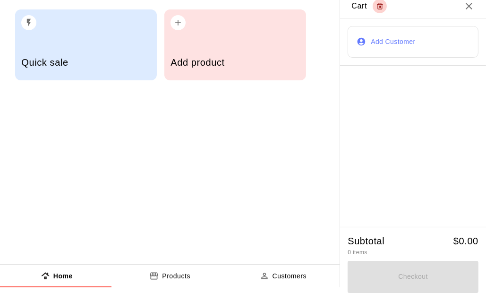
click at [182, 276] on p "Products" at bounding box center [176, 276] width 28 height 10
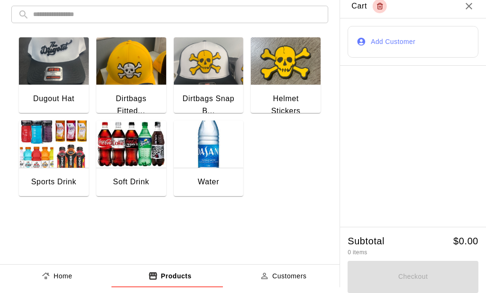
click at [57, 93] on div "Dugout Hat" at bounding box center [53, 99] width 41 height 12
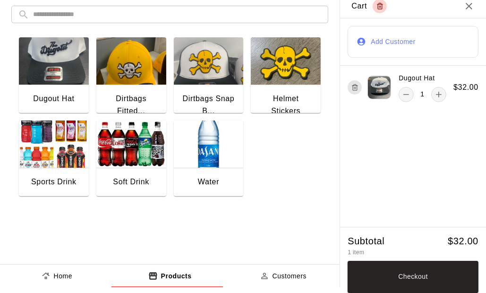
drag, startPoint x: 406, startPoint y: 268, endPoint x: 378, endPoint y: 270, distance: 28.0
click at [406, 268] on button "Checkout" at bounding box center [413, 277] width 131 height 32
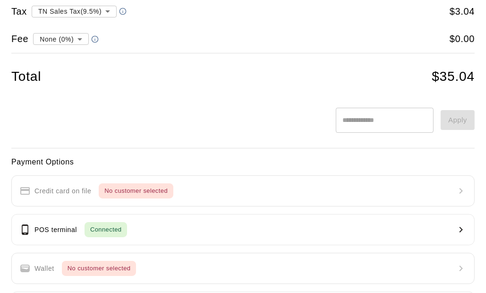
scroll to position [0, 0]
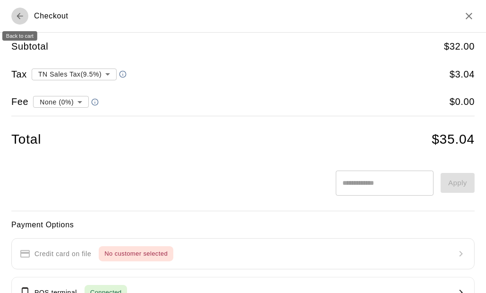
click at [16, 16] on icon "Back to cart" at bounding box center [19, 15] width 9 height 9
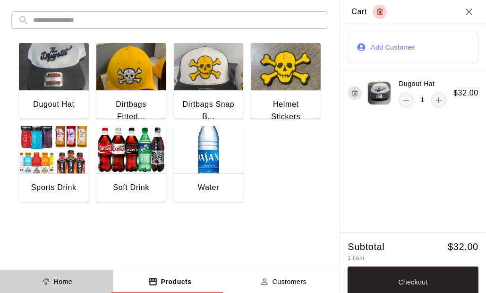
click at [62, 281] on p "Home" at bounding box center [63, 282] width 19 height 10
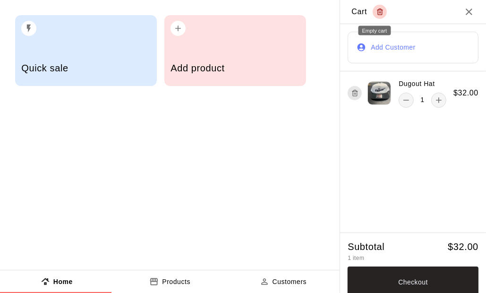
click at [374, 5] on button "Empty cart" at bounding box center [380, 12] width 14 height 14
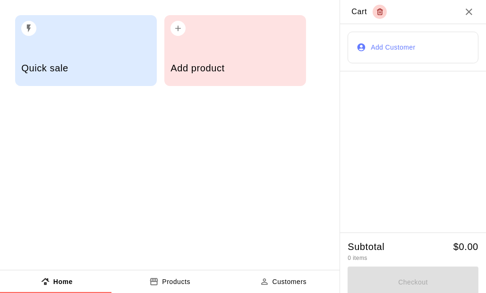
drag, startPoint x: 178, startPoint y: 287, endPoint x: 143, endPoint y: 226, distance: 70.9
click at [178, 286] on button "Products" at bounding box center [169, 281] width 113 height 23
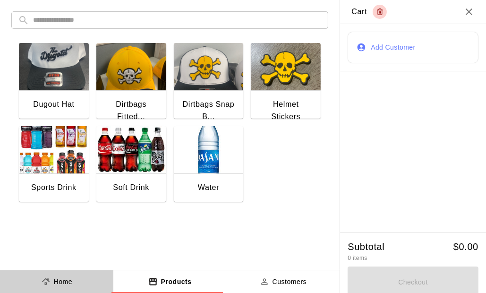
click at [62, 284] on p "Home" at bounding box center [63, 282] width 19 height 10
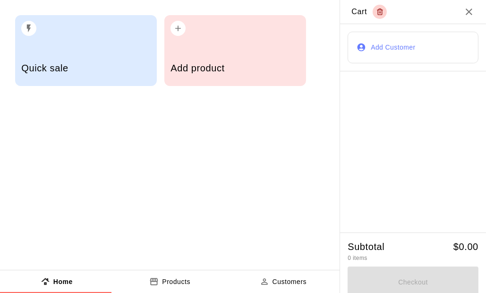
click at [188, 279] on button "Products" at bounding box center [169, 281] width 113 height 23
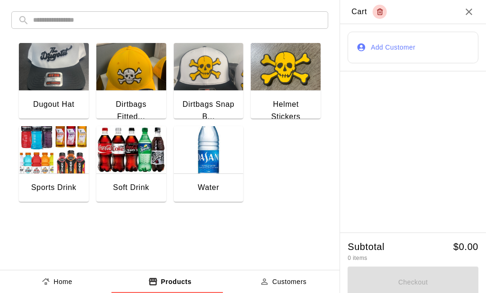
click at [280, 70] on img "button" at bounding box center [286, 66] width 70 height 47
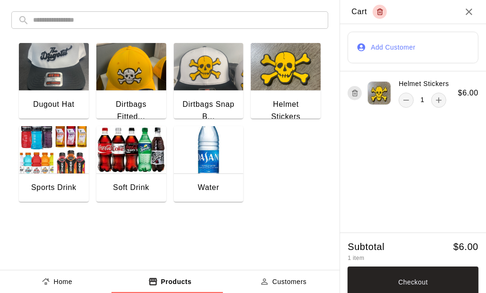
click at [377, 53] on button "Add Customer" at bounding box center [413, 48] width 131 height 32
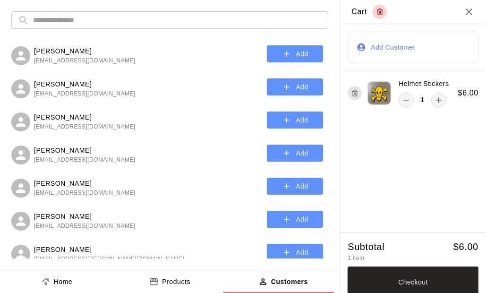
click at [73, 24] on input "text" at bounding box center [177, 19] width 289 height 17
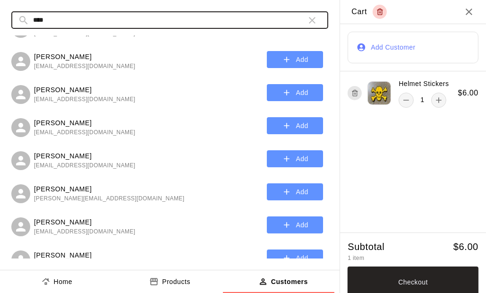
scroll to position [95, 0]
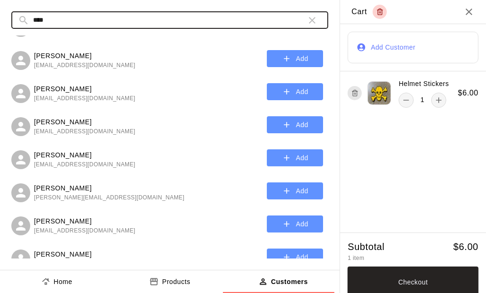
type input "****"
click at [284, 158] on icon "button" at bounding box center [287, 158] width 6 height 6
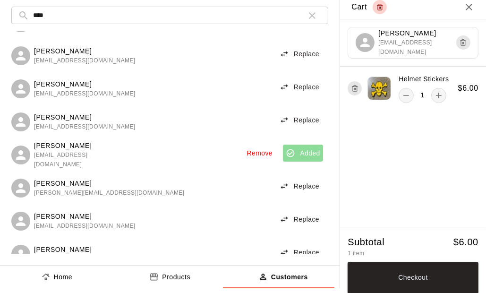
scroll to position [6, 0]
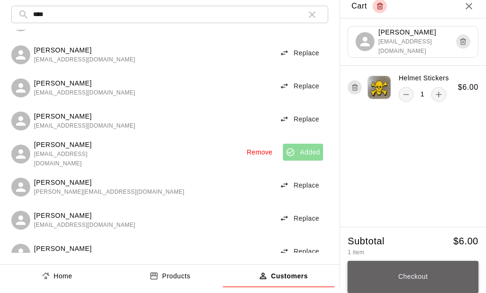
click at [407, 277] on button "Checkout" at bounding box center [413, 277] width 131 height 32
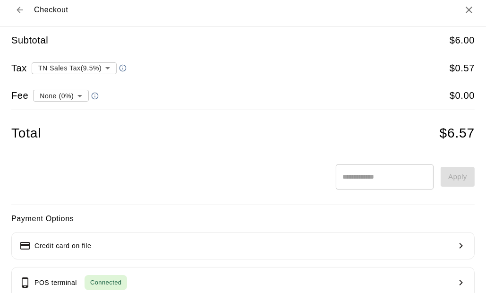
type input "**********"
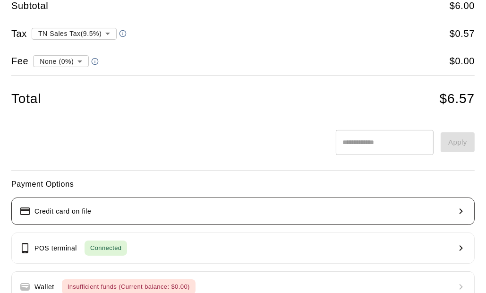
scroll to position [53, 0]
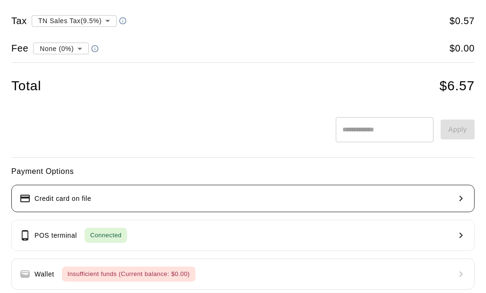
click at [125, 204] on button "Credit card on file" at bounding box center [243, 198] width 464 height 27
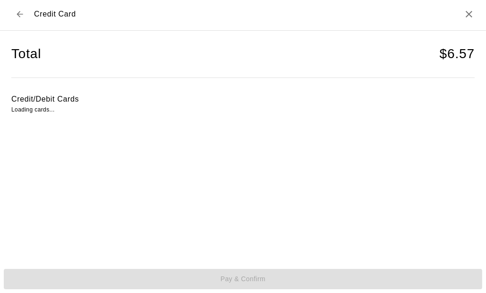
scroll to position [2, 0]
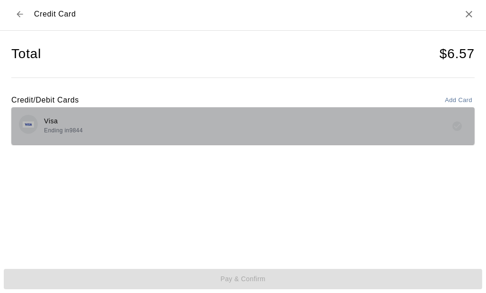
click at [401, 128] on div "Visa Ending in 9844" at bounding box center [243, 126] width 449 height 22
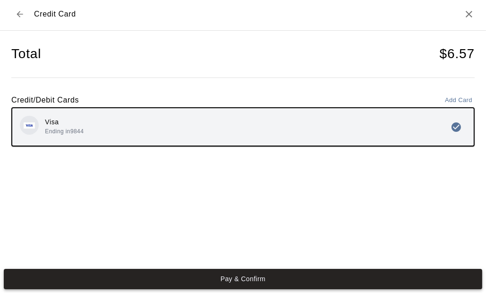
click at [241, 282] on button "Pay & Confirm" at bounding box center [243, 279] width 479 height 20
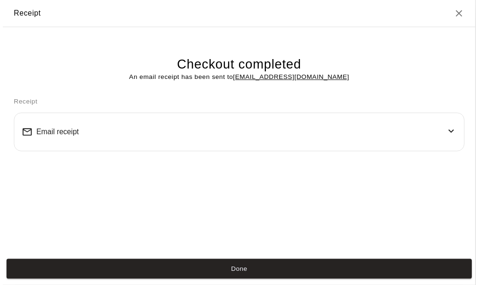
scroll to position [0, 0]
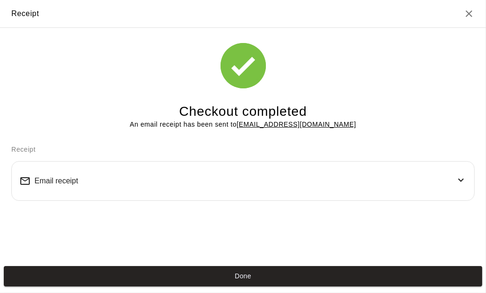
click at [84, 191] on div "Email receipt" at bounding box center [243, 181] width 448 height 24
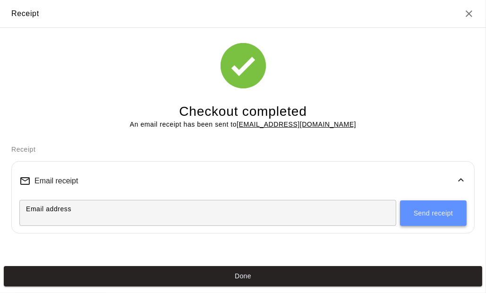
click at [426, 220] on button "Send receipt" at bounding box center [433, 213] width 67 height 26
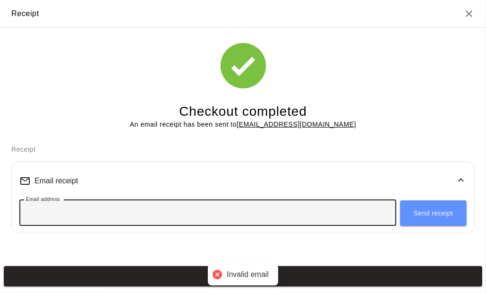
click at [138, 206] on input "Email address" at bounding box center [207, 212] width 377 height 17
click at [122, 177] on div "Email receipt" at bounding box center [243, 181] width 448 height 24
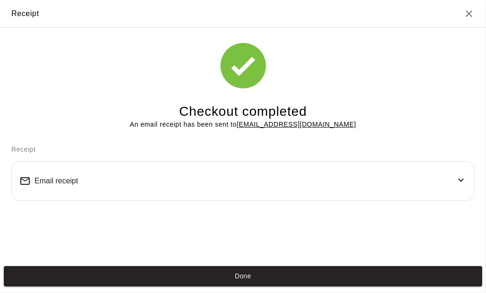
click at [135, 178] on div "Email receipt" at bounding box center [243, 181] width 448 height 24
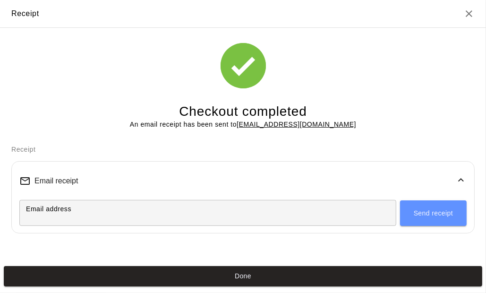
click at [149, 170] on div "Email receipt" at bounding box center [243, 181] width 448 height 24
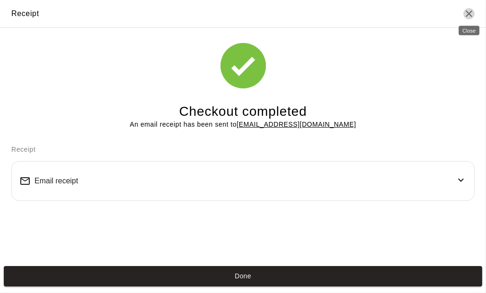
drag, startPoint x: 467, startPoint y: 15, endPoint x: 442, endPoint y: 58, distance: 49.5
click at [467, 14] on icon "Close" at bounding box center [469, 13] width 11 height 11
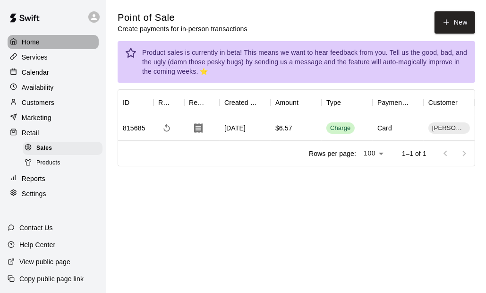
click at [28, 40] on p "Home" at bounding box center [31, 41] width 18 height 9
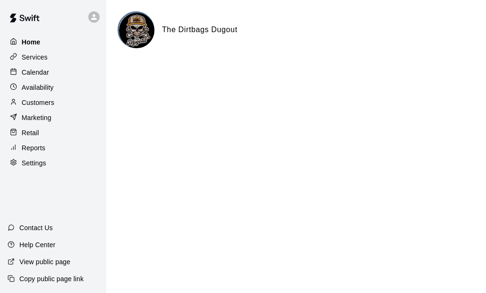
click at [61, 41] on div "Home" at bounding box center [53, 42] width 91 height 14
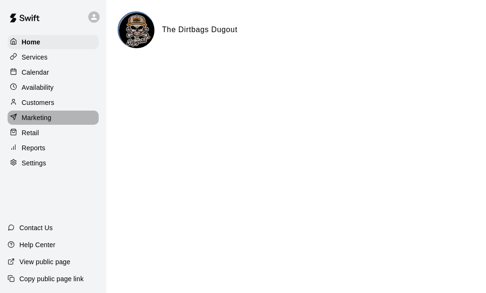
click at [51, 121] on p "Marketing" at bounding box center [37, 117] width 30 height 9
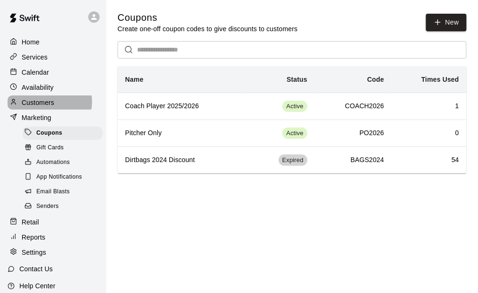
click at [48, 104] on p "Customers" at bounding box center [38, 102] width 33 height 9
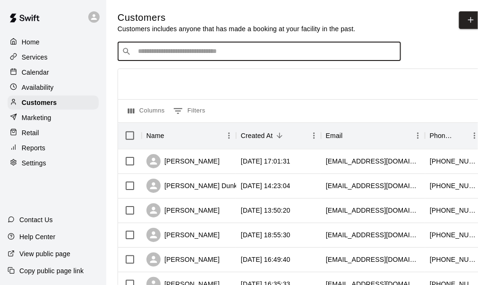
click at [207, 52] on input "Search customers by name or email" at bounding box center [266, 51] width 262 height 9
click at [172, 50] on input "Search customers by name or email" at bounding box center [266, 51] width 262 height 9
